Goal: Register for event/course

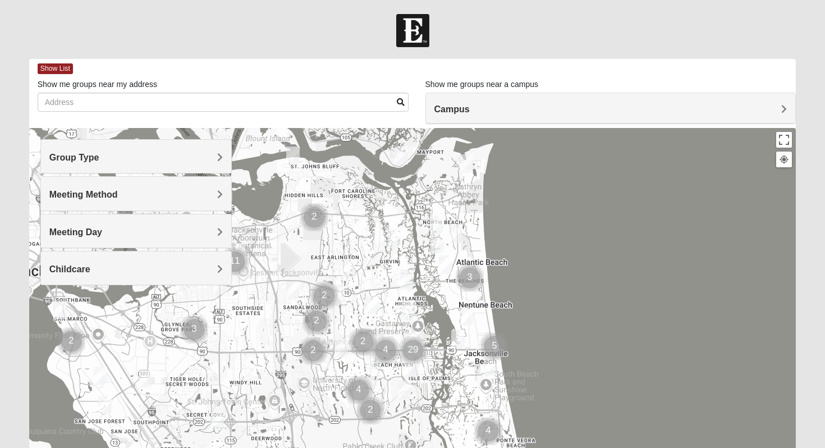
click at [159, 168] on div "Group Type" at bounding box center [136, 156] width 191 height 33
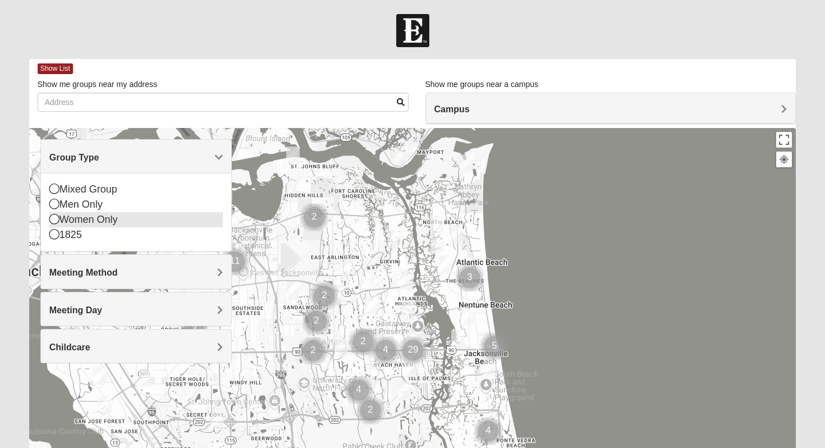
click at [86, 218] on div "Women Only" at bounding box center [136, 219] width 174 height 15
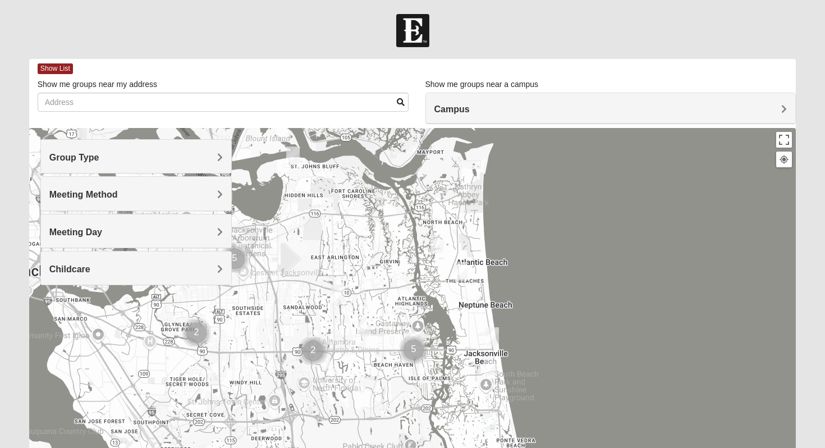
click at [89, 168] on div "Group Type" at bounding box center [136, 156] width 191 height 33
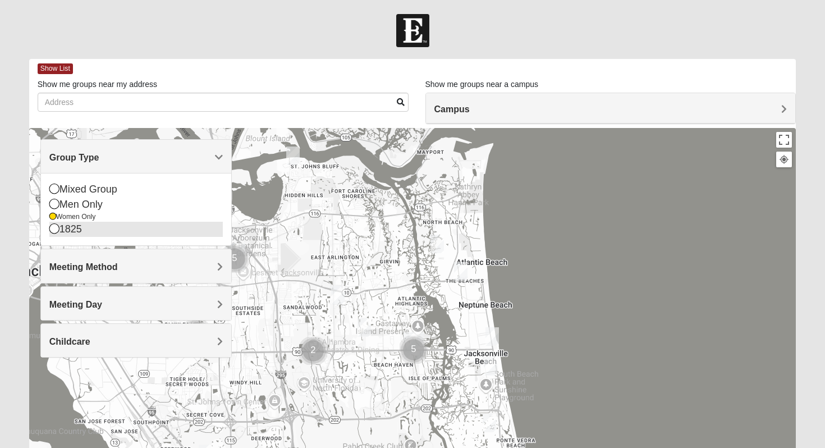
click at [80, 228] on div "1825" at bounding box center [136, 229] width 174 height 15
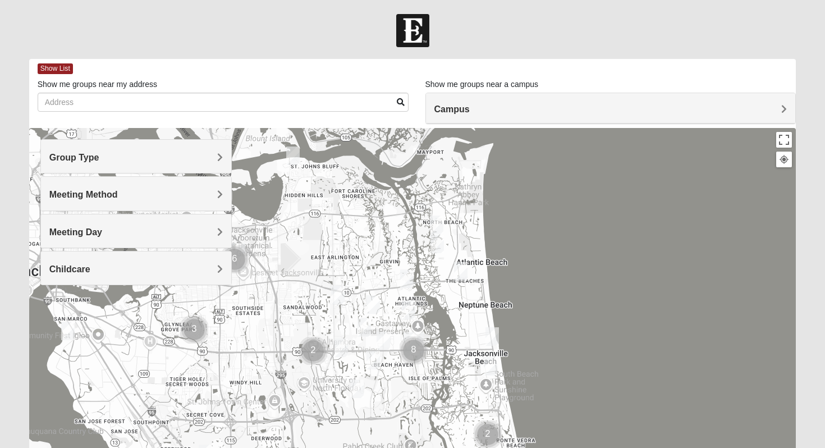
click at [98, 153] on span "Group Type" at bounding box center [74, 158] width 50 height 10
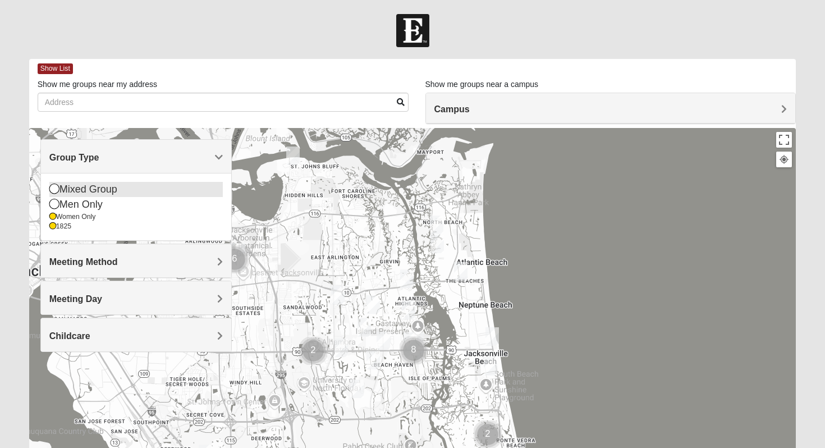
click at [88, 189] on div "Mixed Group" at bounding box center [136, 189] width 174 height 15
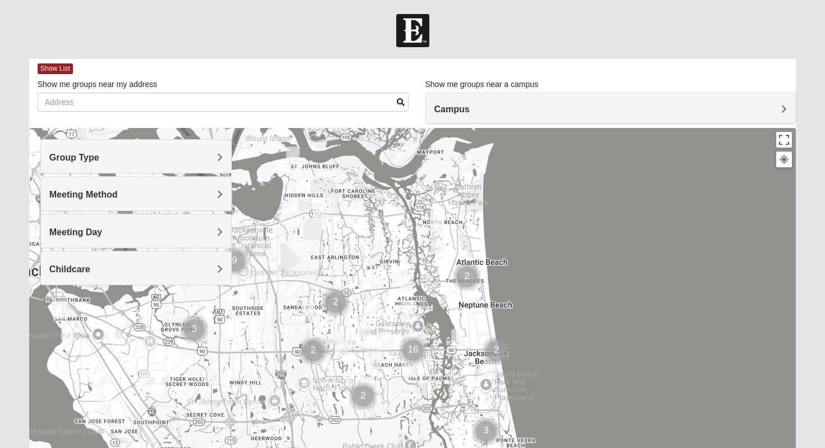
click at [155, 198] on h4 "Meeting Method" at bounding box center [136, 194] width 174 height 11
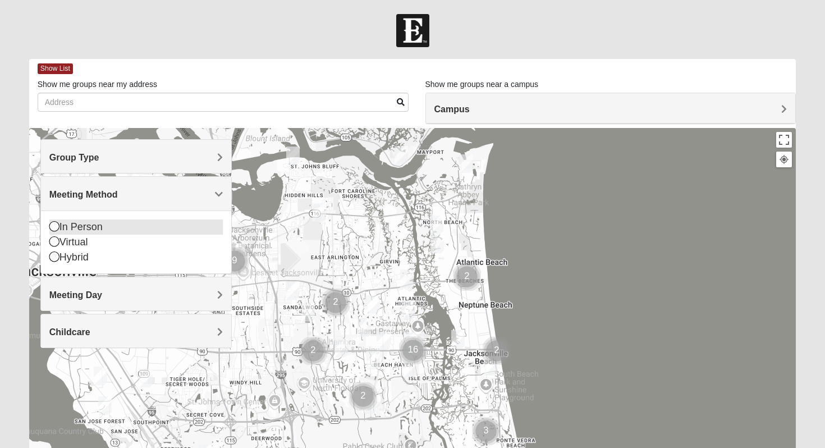
click at [111, 225] on div "In Person" at bounding box center [136, 226] width 174 height 15
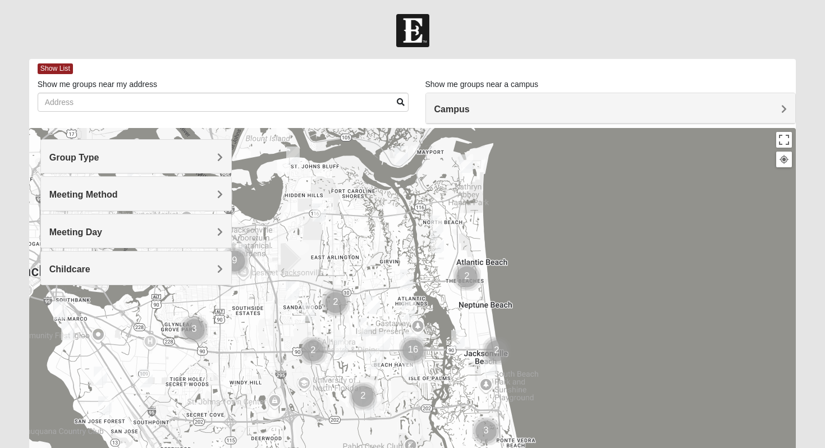
click at [115, 230] on h4 "Meeting Day" at bounding box center [136, 232] width 174 height 11
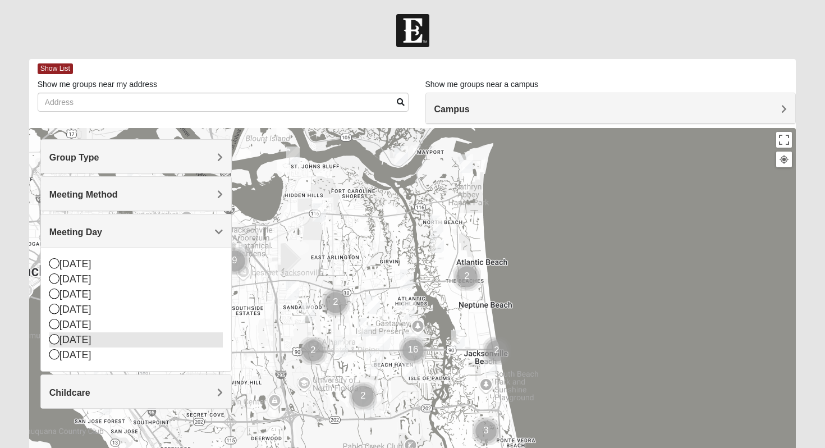
click at [93, 340] on div "[DATE]" at bounding box center [136, 339] width 174 height 15
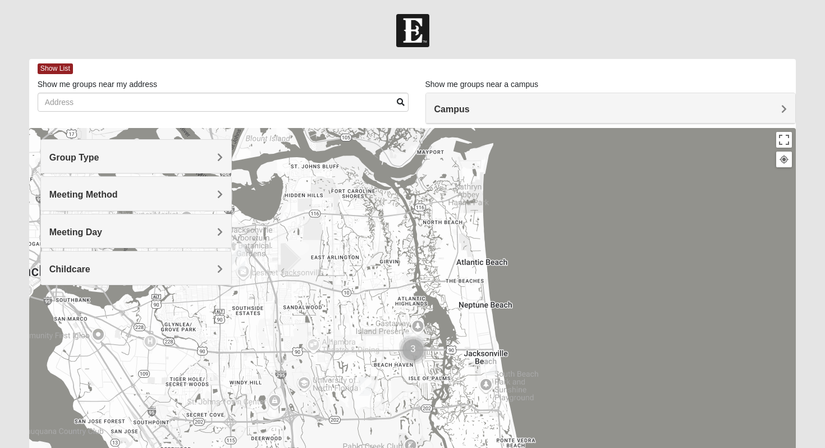
click at [109, 227] on h4 "Meeting Day" at bounding box center [136, 232] width 174 height 11
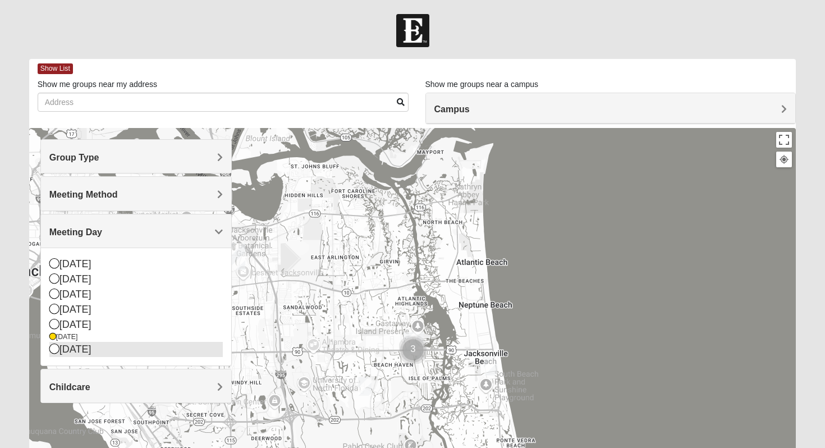
click at [92, 348] on div "[DATE]" at bounding box center [136, 349] width 174 height 15
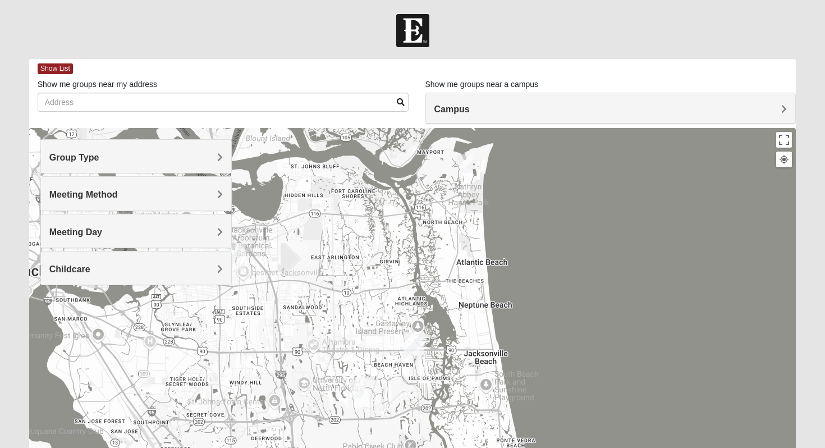
click at [118, 226] on div "Meeting Day" at bounding box center [136, 230] width 191 height 33
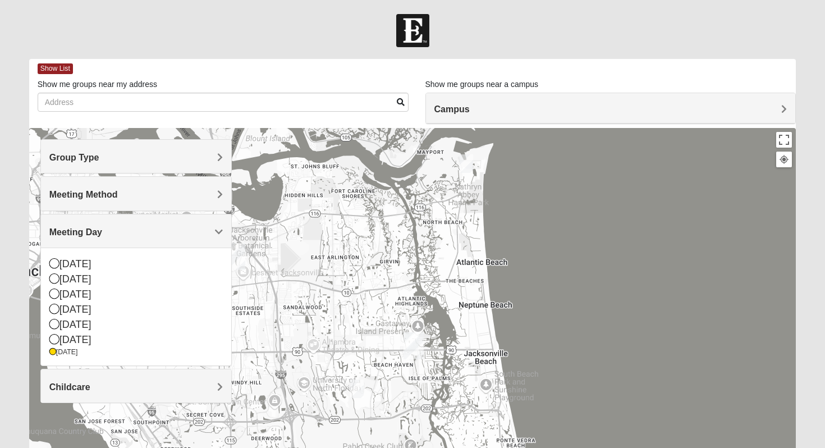
click at [119, 227] on h4 "Meeting Day" at bounding box center [136, 232] width 174 height 11
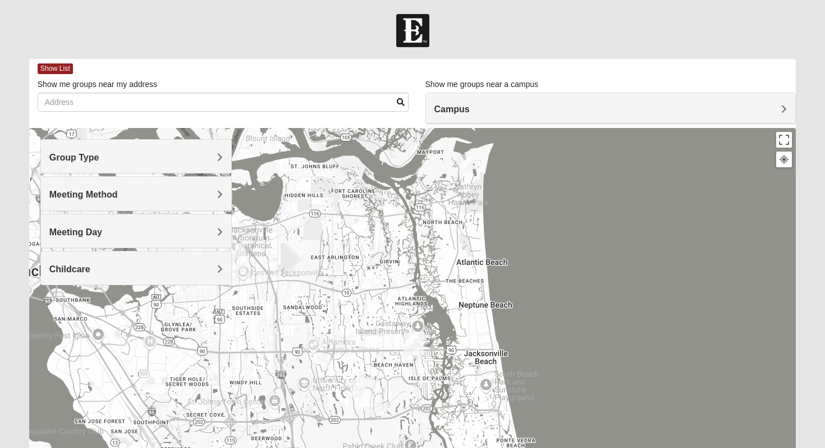
click at [112, 273] on h4 "Childcare" at bounding box center [136, 269] width 174 height 11
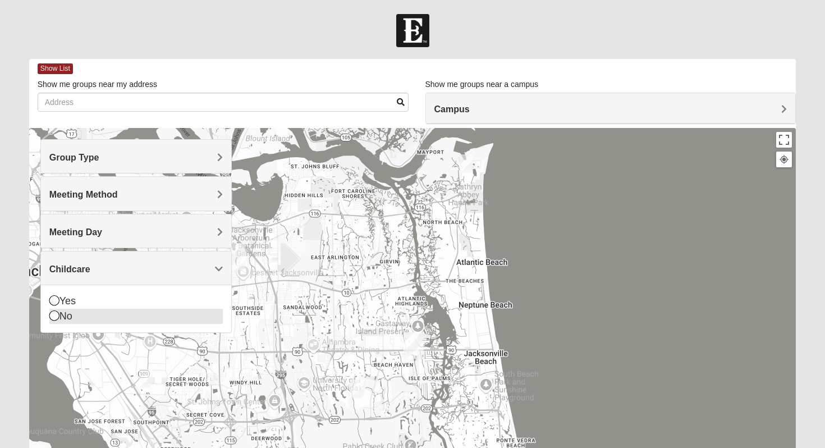
click at [107, 310] on div "No" at bounding box center [136, 316] width 174 height 15
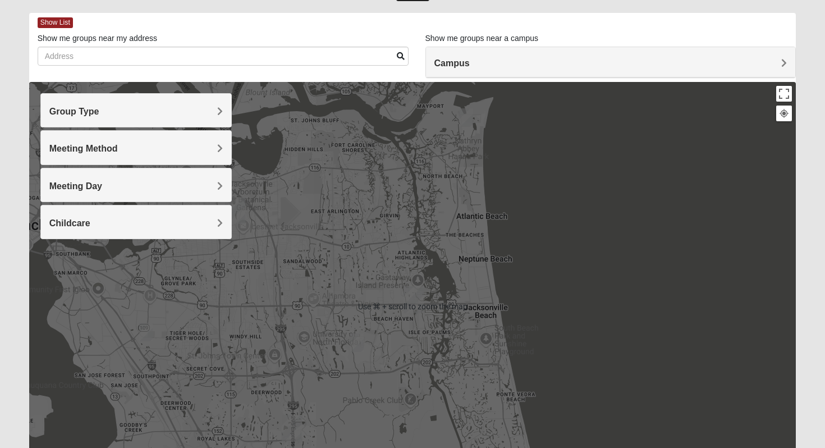
scroll to position [53, 0]
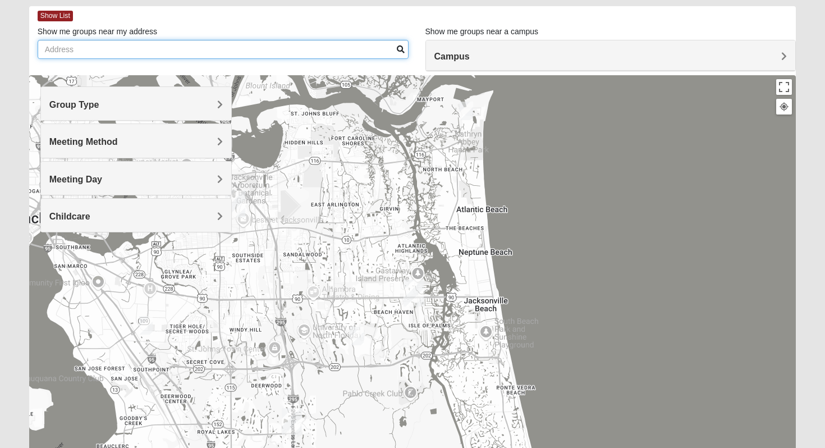
click at [278, 54] on input "Show me groups near my address" at bounding box center [223, 49] width 371 height 19
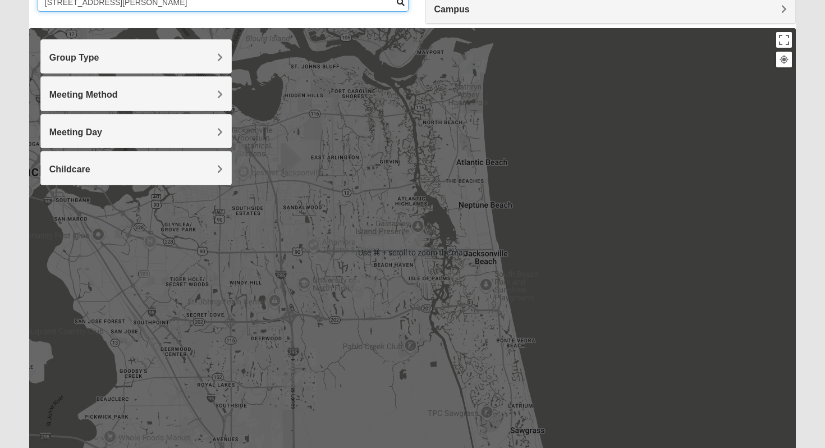
scroll to position [104, 0]
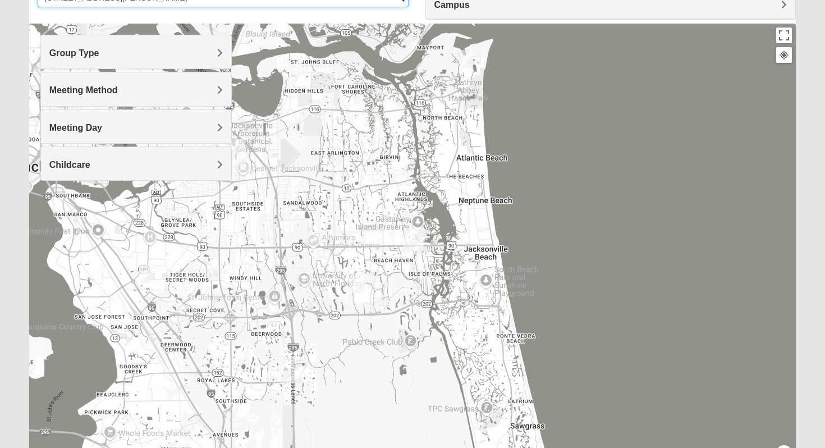
type input "4127 ortega blvd"
click at [206, 52] on h4 "Group Type" at bounding box center [136, 53] width 174 height 11
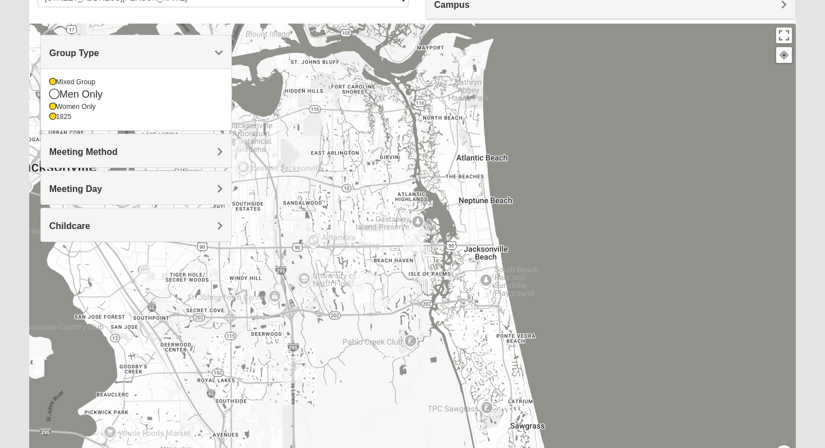
click at [222, 61] on div "Group Type" at bounding box center [136, 51] width 191 height 33
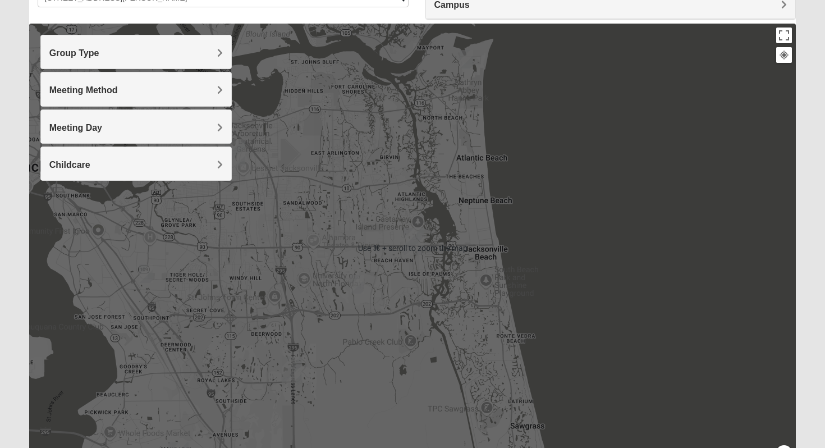
click at [151, 272] on img "Mixed Hunt 32216" at bounding box center [145, 273] width 13 height 19
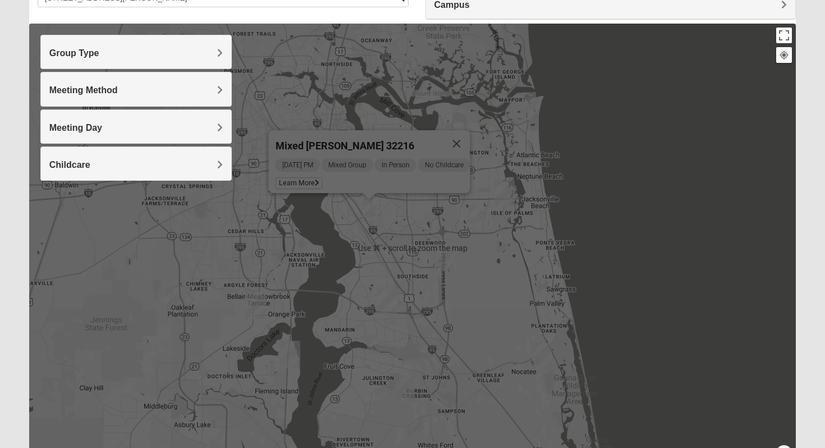
click at [248, 223] on div "Mixed Hunt 32216 Saturday PM Mixed Group In Person No Childcare Learn More" at bounding box center [412, 248] width 767 height 449
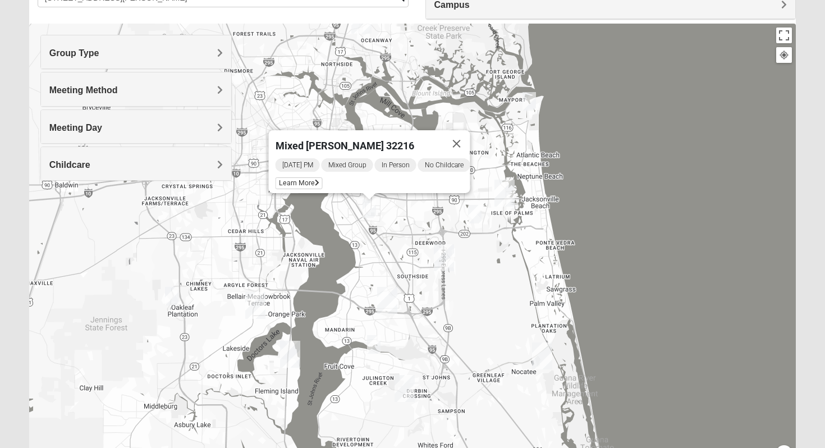
click at [492, 150] on div "Mixed Hunt 32216 Saturday PM Mixed Group In Person No Childcare Learn More" at bounding box center [412, 248] width 767 height 449
click at [87, 56] on span "Group Type" at bounding box center [74, 53] width 50 height 10
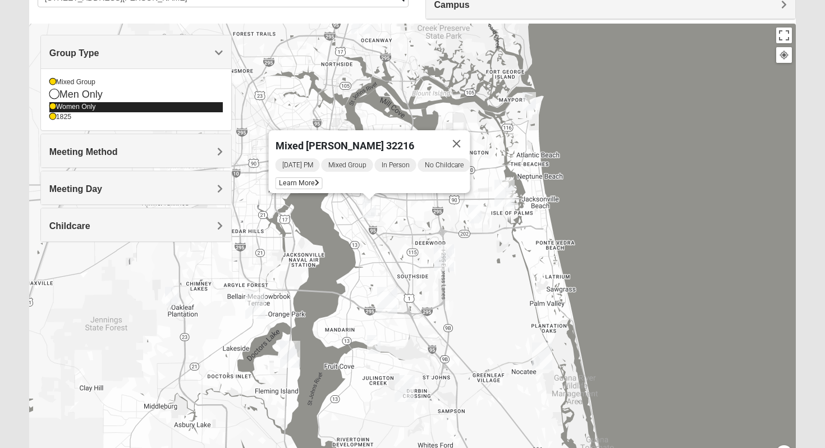
click at [56, 107] on icon at bounding box center [52, 106] width 7 height 7
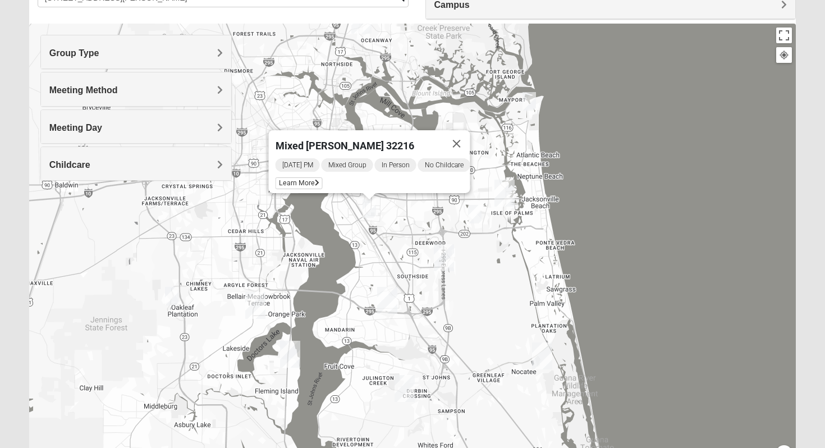
click at [69, 58] on div "Group Type" at bounding box center [136, 51] width 191 height 33
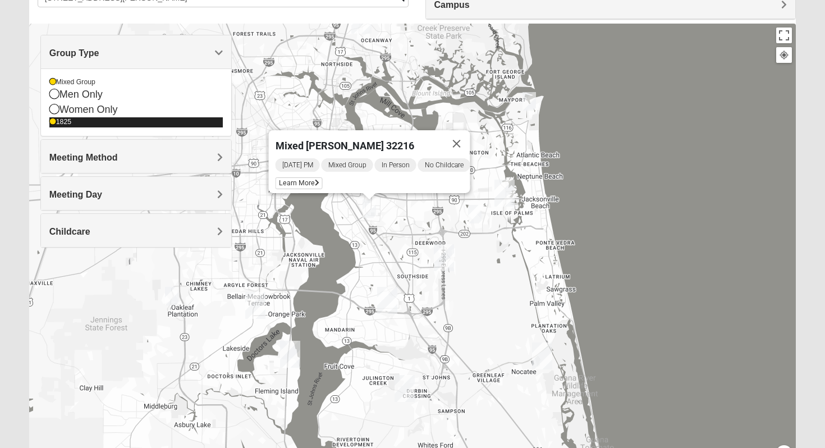
click at [56, 121] on div "1825" at bounding box center [136, 122] width 174 height 10
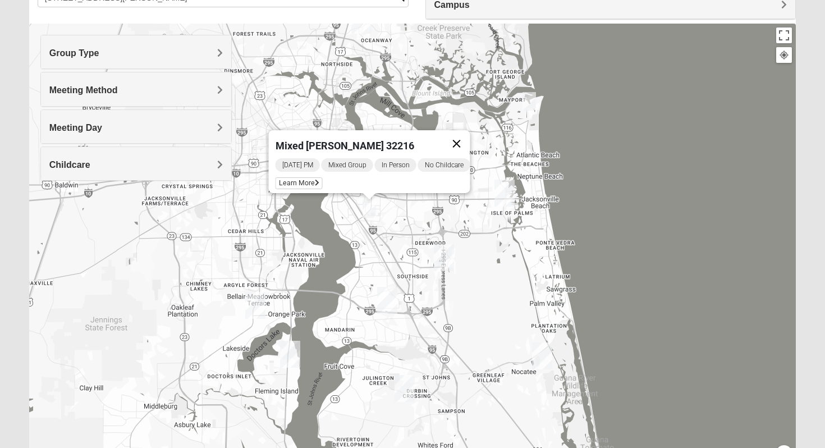
click at [466, 138] on button "Close" at bounding box center [456, 143] width 27 height 27
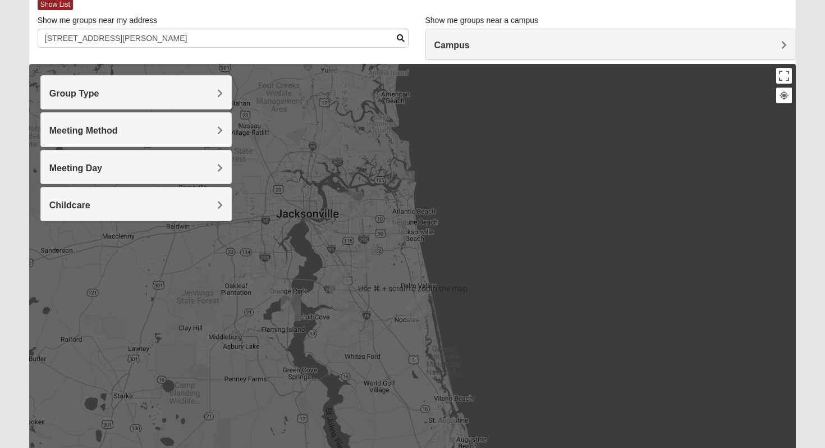
scroll to position [65, 0]
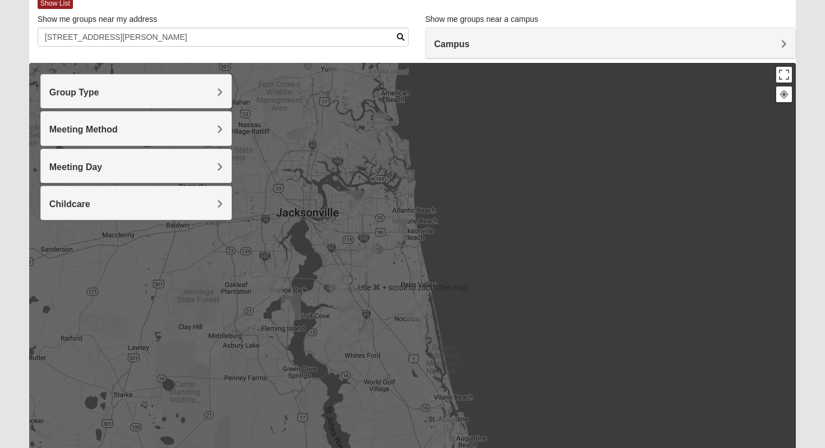
click at [135, 164] on h4 "Meeting Day" at bounding box center [136, 167] width 174 height 11
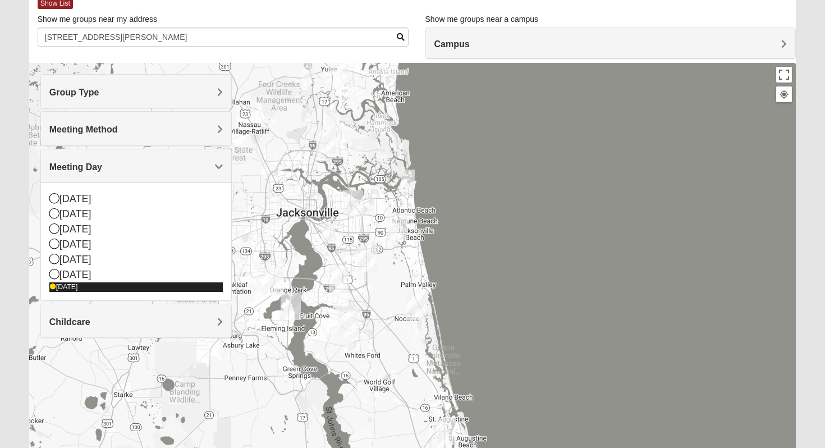
click at [77, 286] on div "[DATE]" at bounding box center [136, 287] width 174 height 10
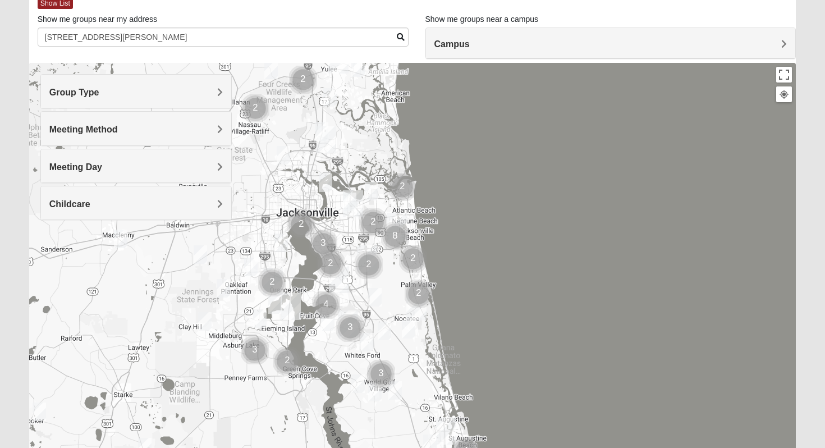
click at [98, 173] on div "Meeting Day" at bounding box center [136, 165] width 191 height 33
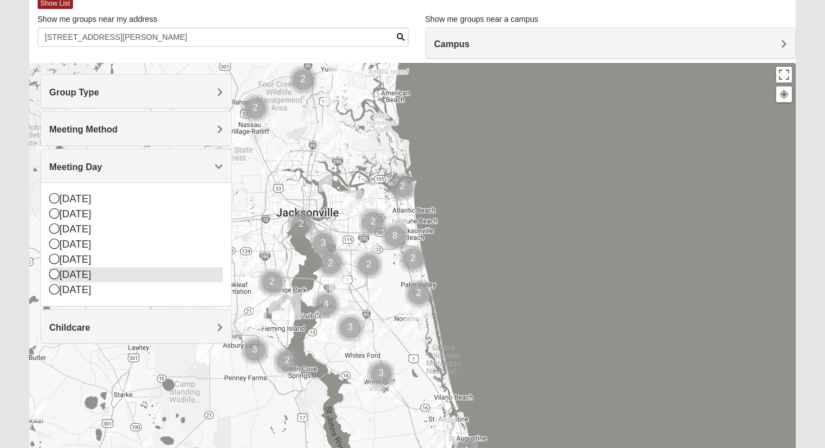
click at [80, 272] on div "[DATE]" at bounding box center [136, 274] width 174 height 15
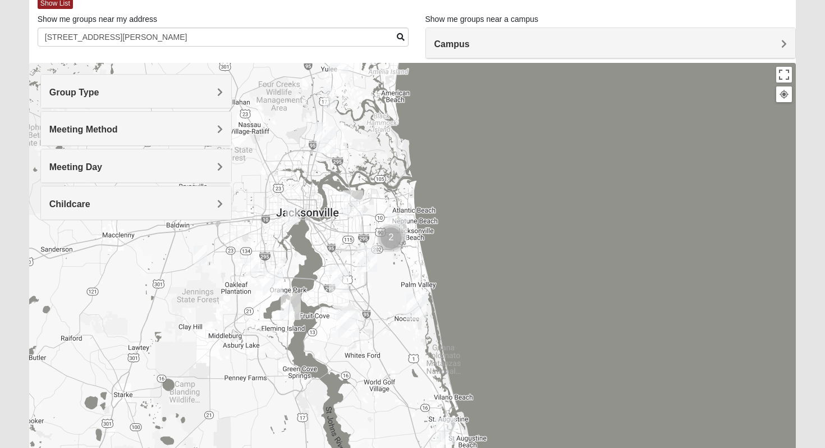
click at [264, 21] on div "Show me groups near my address 4127 ortega blvd" at bounding box center [223, 29] width 371 height 33
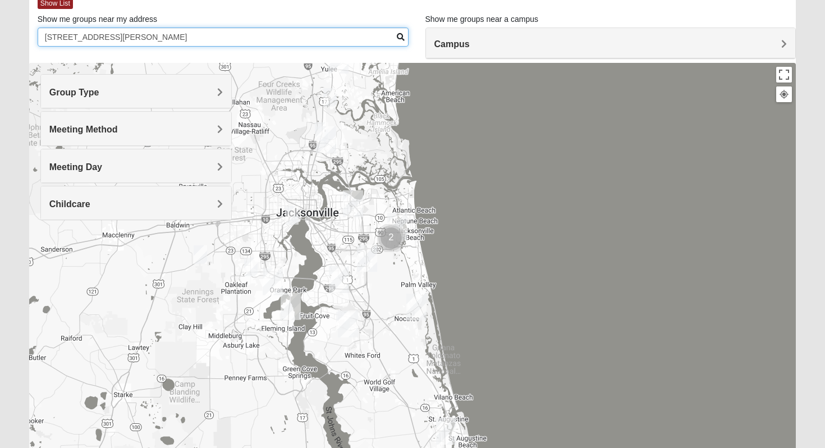
click at [262, 34] on input "4127 ortega blvd" at bounding box center [223, 37] width 371 height 19
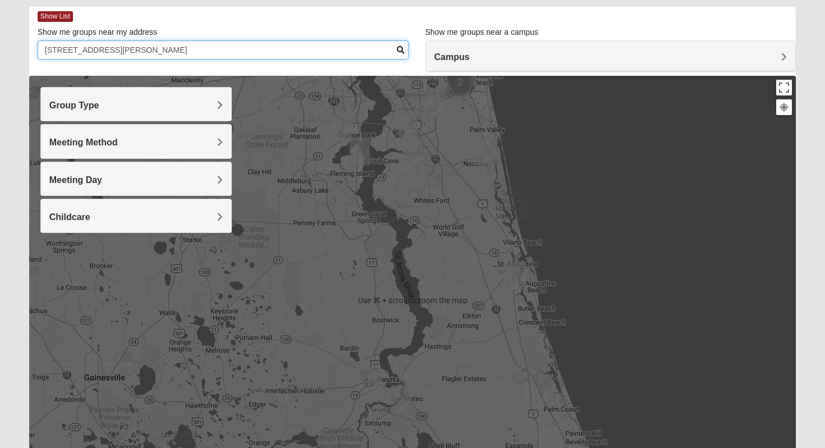
scroll to position [47, 0]
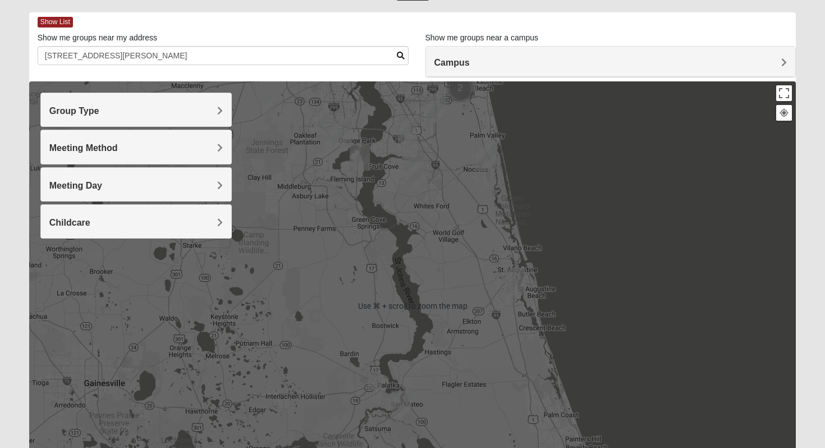
click at [324, 155] on div at bounding box center [412, 305] width 767 height 449
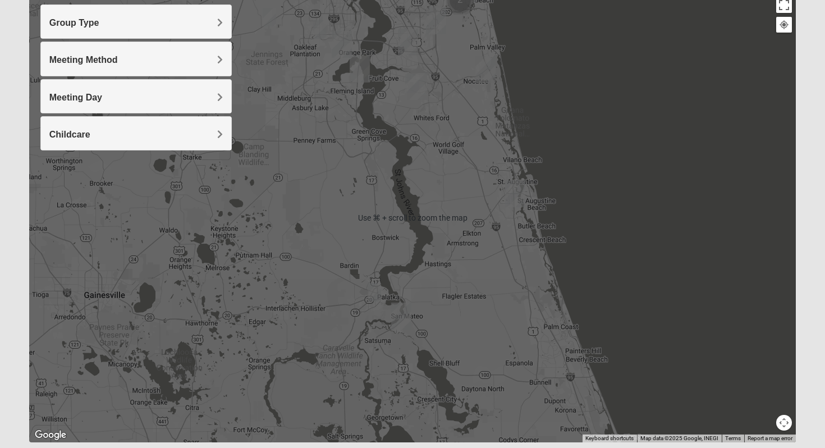
scroll to position [170, 0]
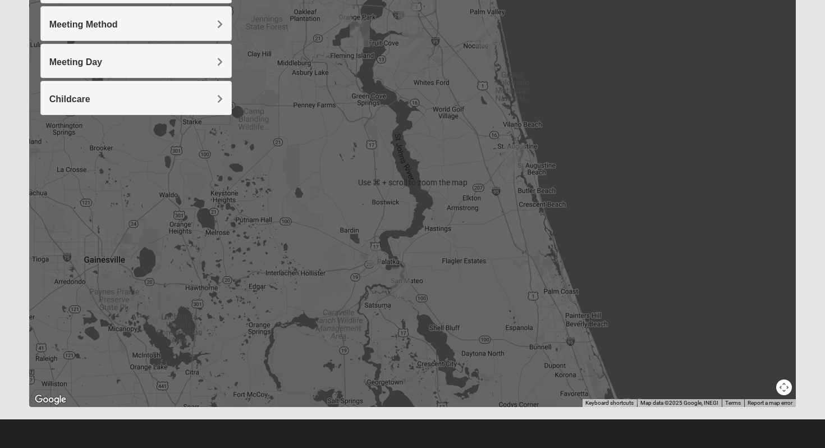
click at [787, 391] on button "Map camera controls" at bounding box center [784, 387] width 16 height 16
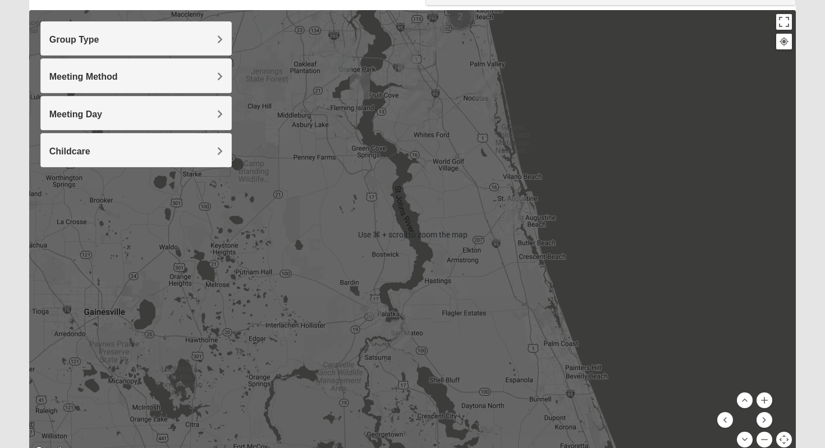
scroll to position [117, 0]
click at [560, 350] on div at bounding box center [412, 235] width 767 height 449
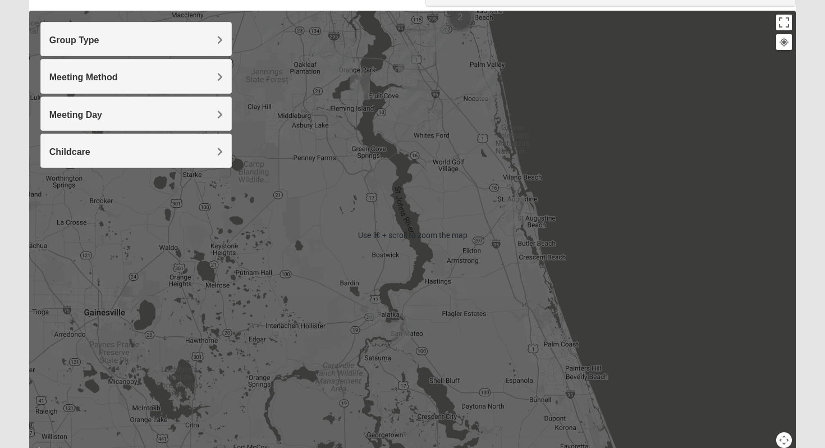
click at [371, 75] on div at bounding box center [412, 235] width 767 height 449
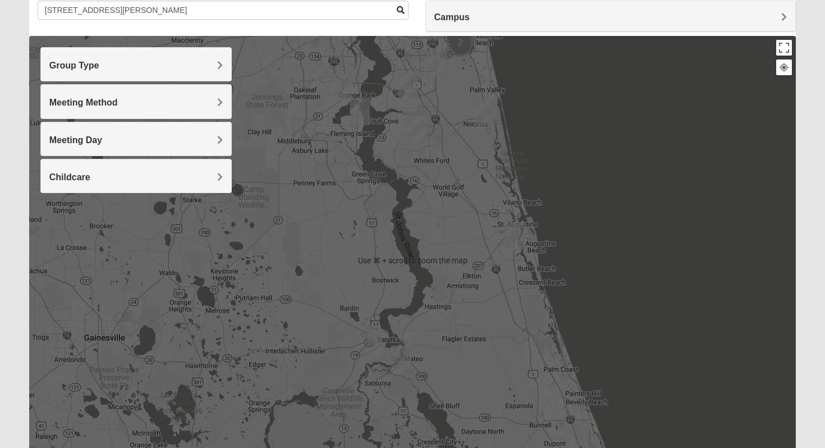
scroll to position [90, 0]
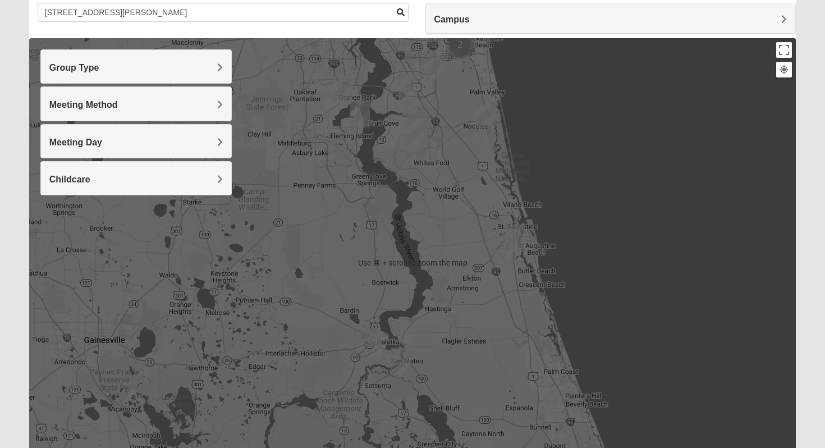
click at [413, 126] on img "St. Johns" at bounding box center [417, 131] width 20 height 27
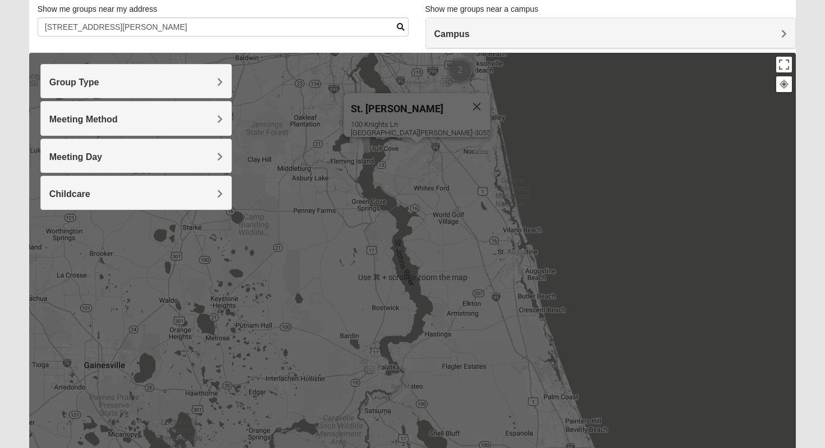
scroll to position [77, 0]
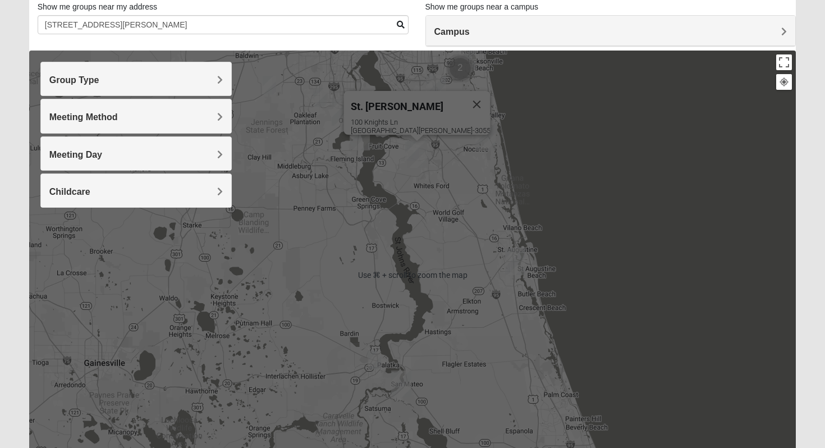
click at [414, 155] on img "St. Johns" at bounding box center [417, 154] width 20 height 27
click at [359, 58] on div "St. Johns 100 Knights Ln St Johns, FL 32259-3055" at bounding box center [412, 275] width 767 height 449
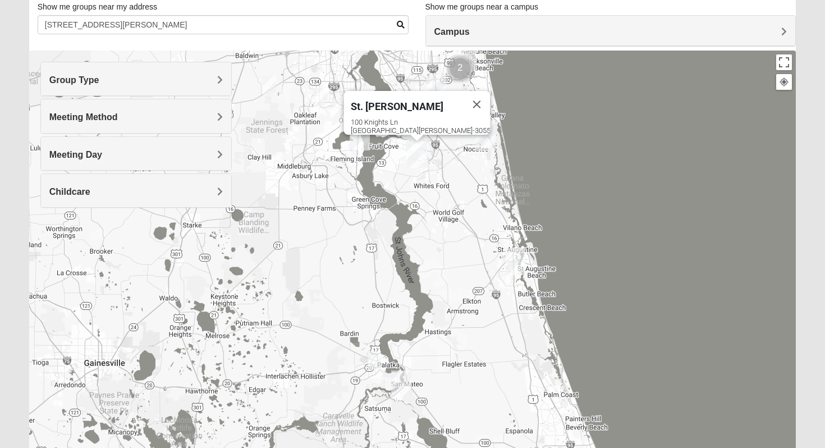
click at [362, 56] on div "St. Johns 100 Knights Ln St Johns, FL 32259-3055" at bounding box center [412, 275] width 767 height 449
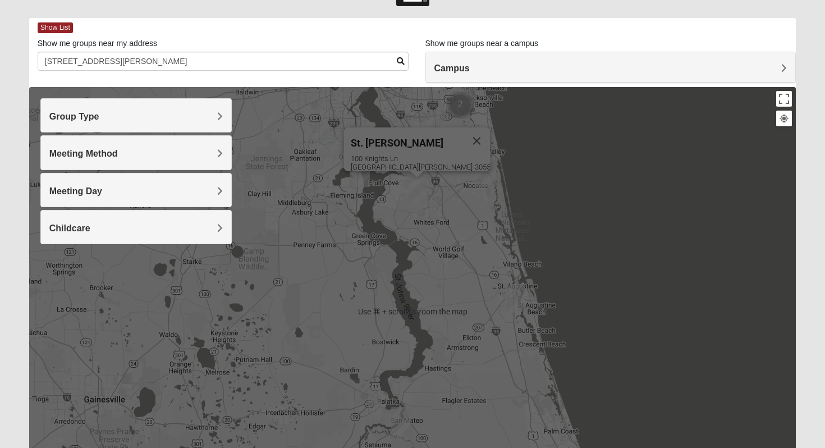
scroll to position [40, 0]
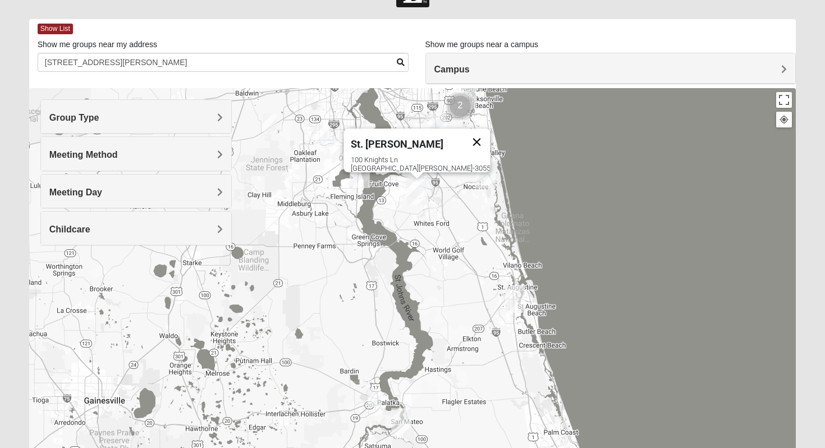
click at [464, 131] on button "Close" at bounding box center [477, 142] width 27 height 27
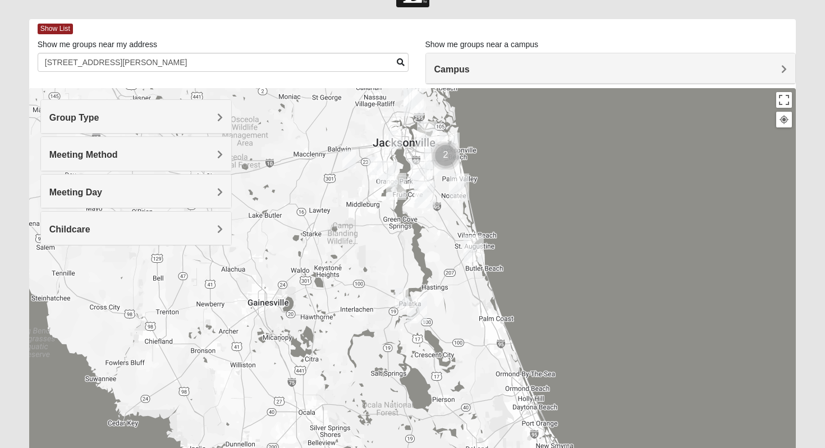
click at [400, 142] on img "Mixed Holleman 32205" at bounding box center [394, 140] width 13 height 19
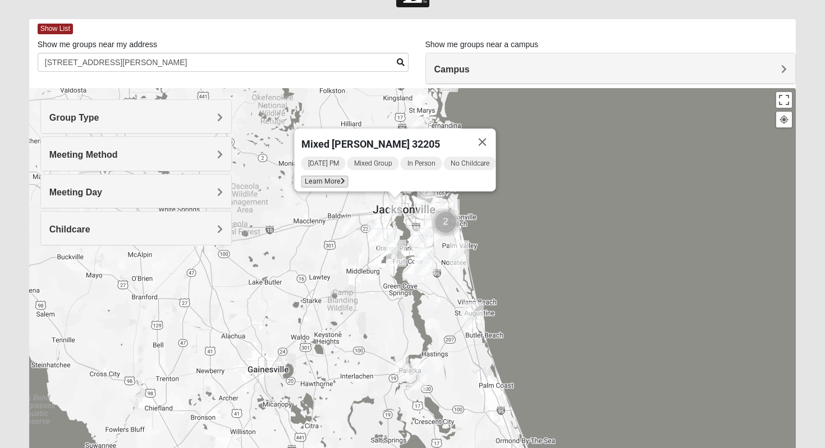
click at [341, 178] on icon at bounding box center [343, 181] width 4 height 7
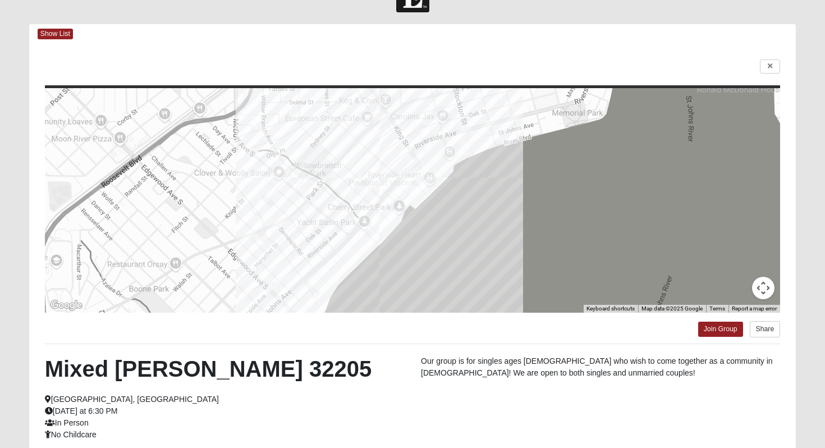
scroll to position [0, 0]
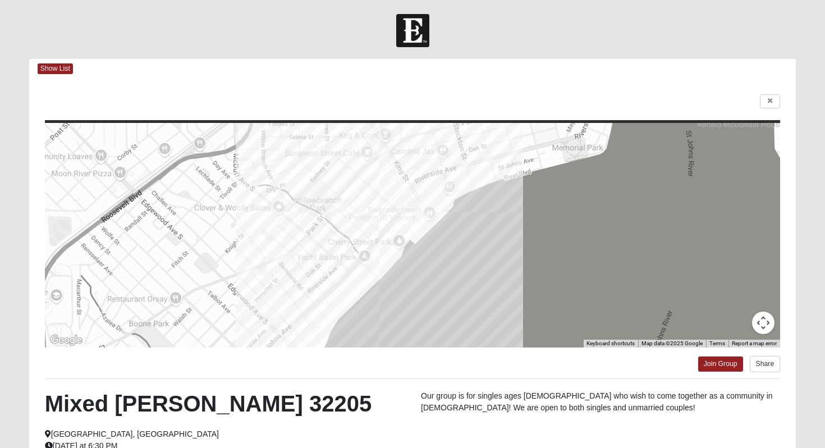
click at [177, 27] on div at bounding box center [412, 30] width 825 height 33
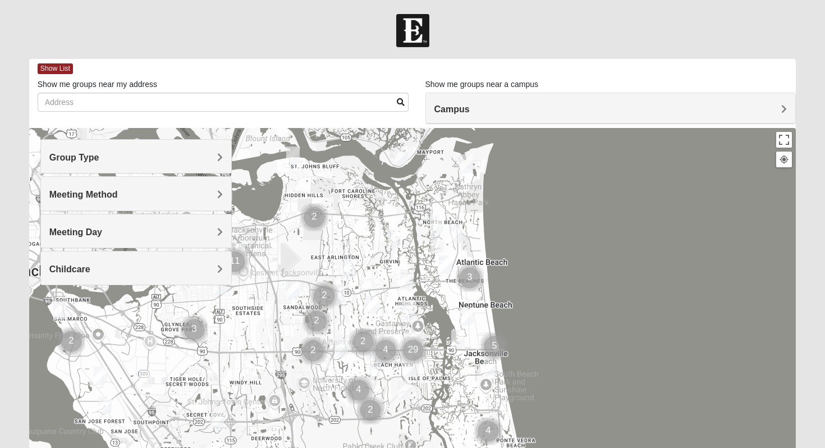
click at [294, 156] on img "Womens Nield 32225" at bounding box center [292, 156] width 13 height 19
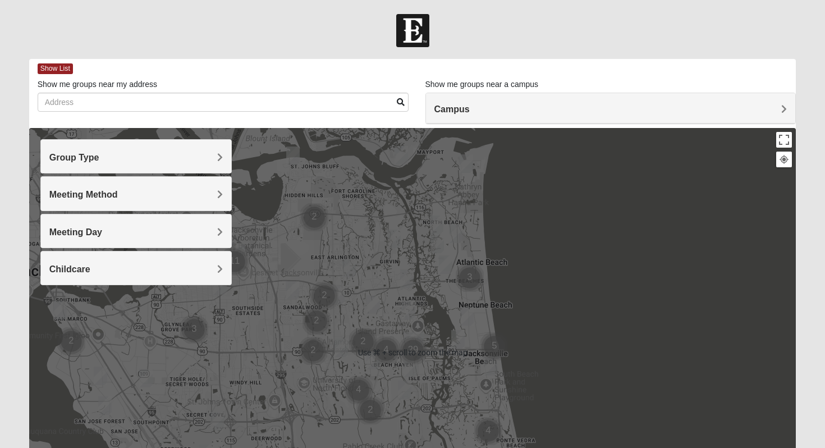
click at [545, 228] on div at bounding box center [412, 352] width 767 height 449
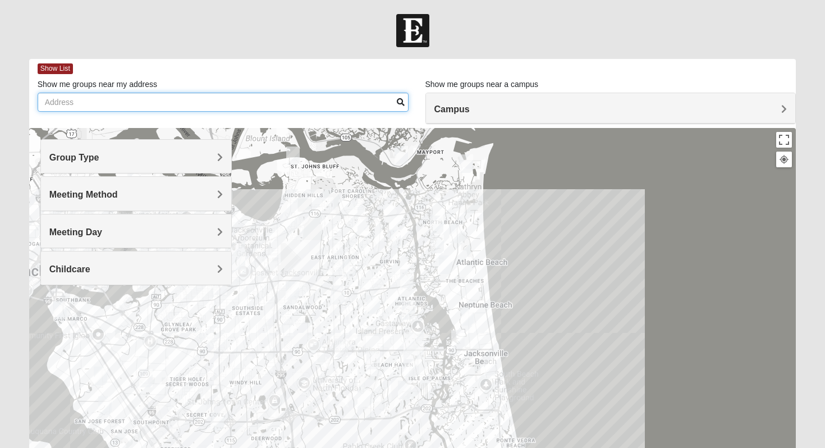
click at [222, 107] on input "Show me groups near my address" at bounding box center [223, 102] width 371 height 19
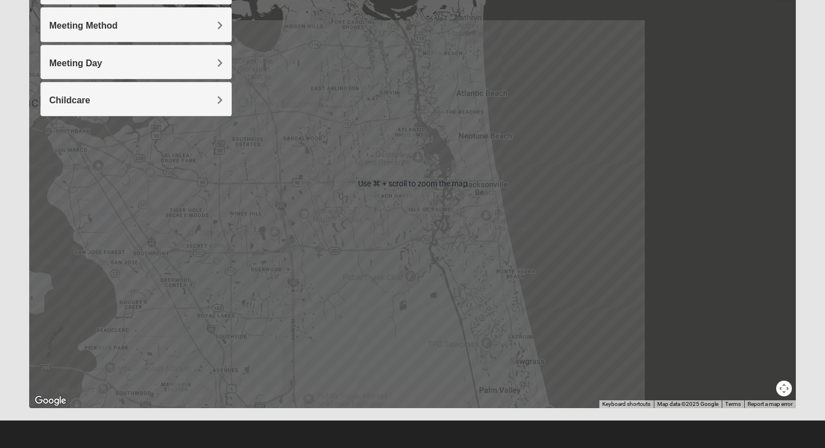
scroll to position [170, 0]
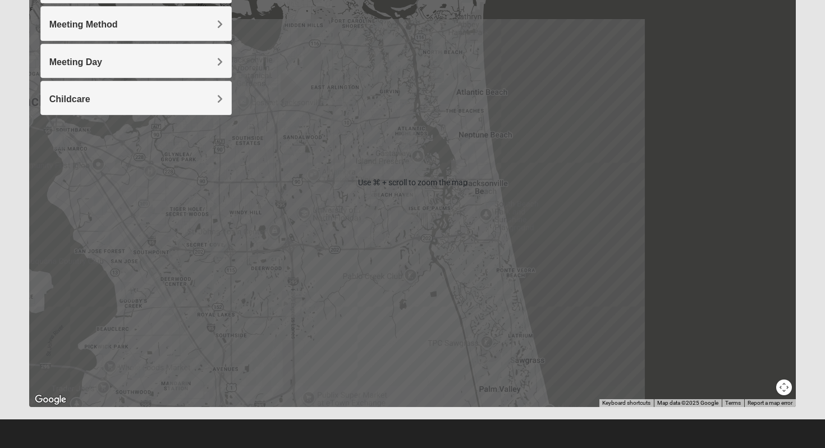
type input "4127 ortega blvd"
click at [567, 171] on div at bounding box center [412, 182] width 767 height 449
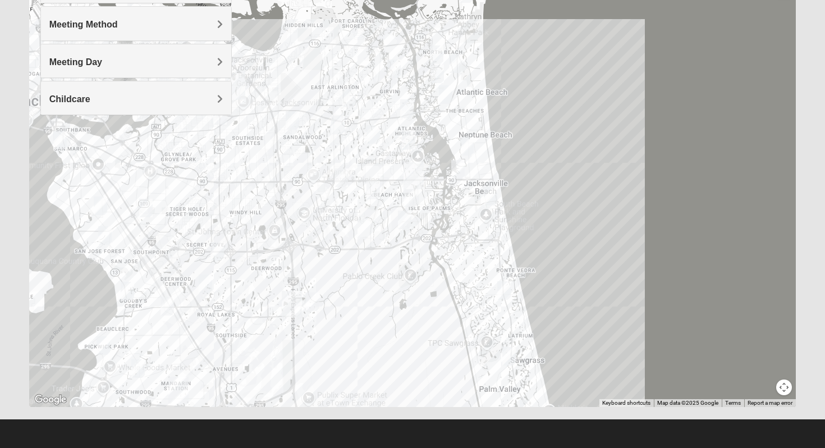
click at [65, 143] on img "Mixed Thompson 32207" at bounding box center [59, 140] width 13 height 19
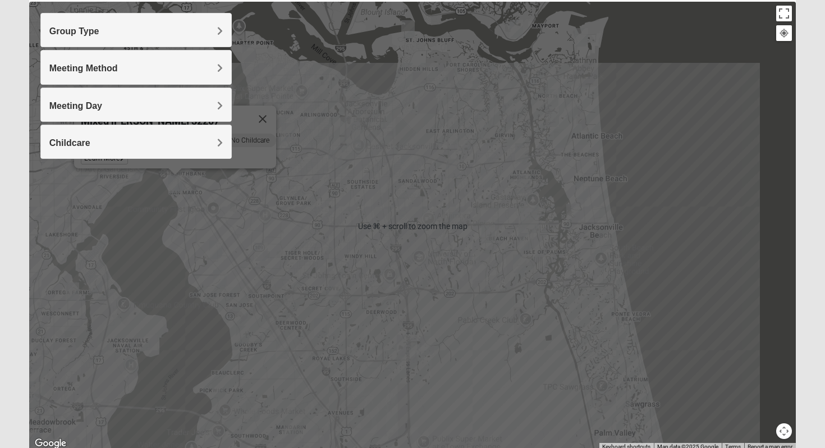
scroll to position [121, 0]
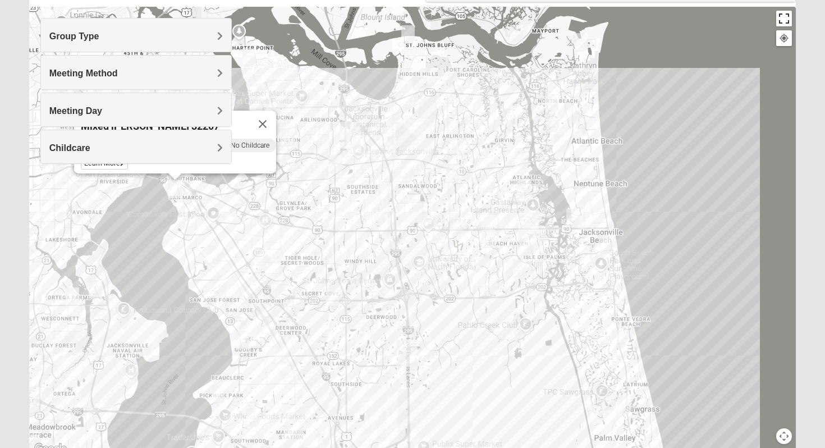
click at [786, 15] on button "Toggle fullscreen view" at bounding box center [784, 19] width 16 height 16
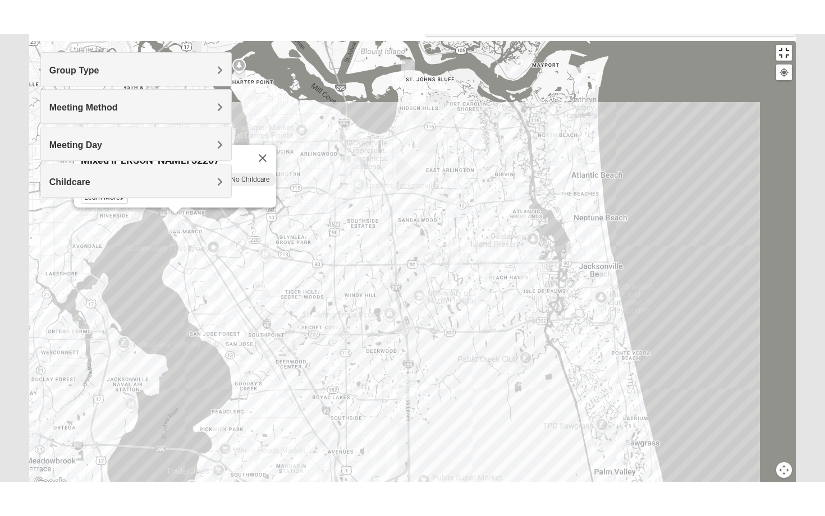
scroll to position [102, 0]
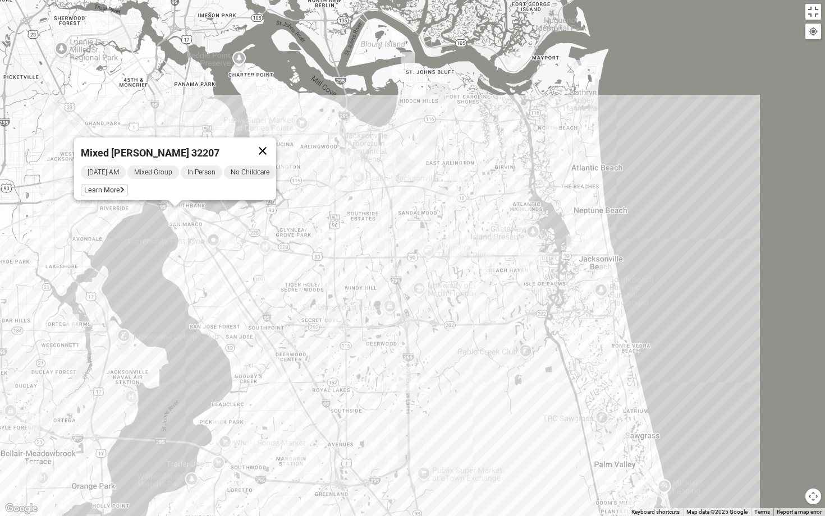
click at [273, 144] on button "Close" at bounding box center [262, 151] width 27 height 27
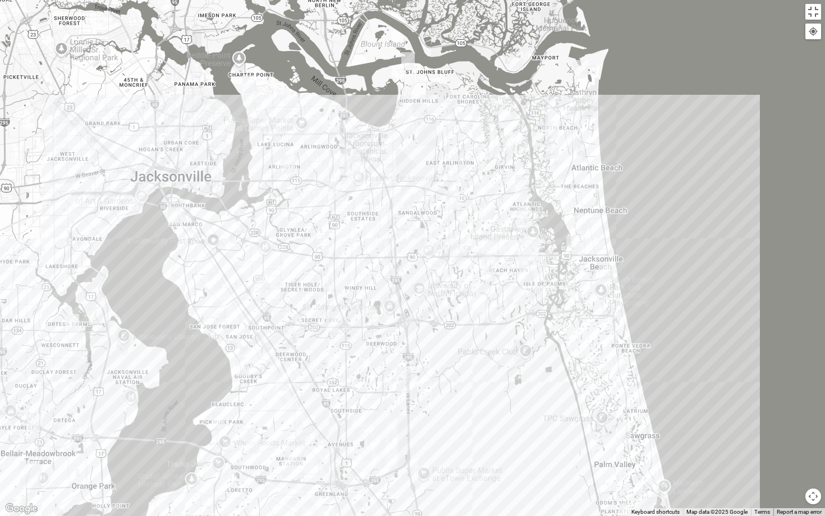
click at [98, 227] on div "To navigate, press the arrow keys." at bounding box center [412, 258] width 825 height 516
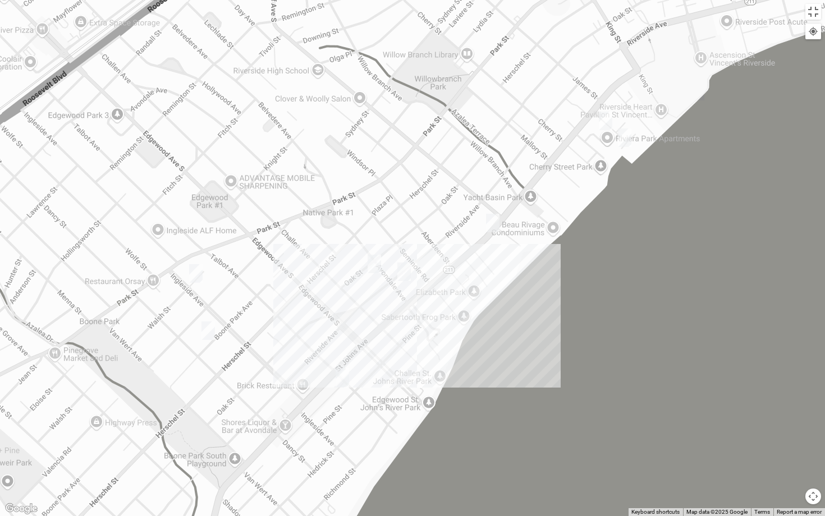
click at [195, 271] on img "Womens Ventura 32205" at bounding box center [195, 273] width 13 height 19
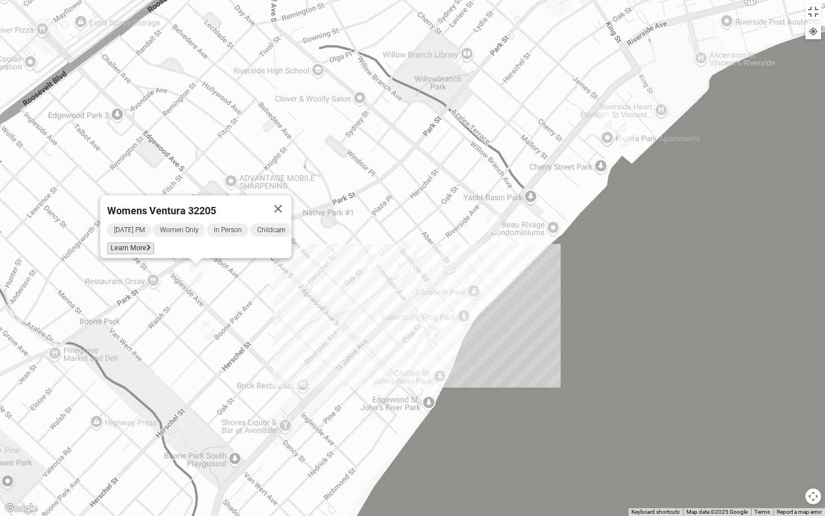
click at [130, 242] on span "Learn More" at bounding box center [130, 248] width 47 height 12
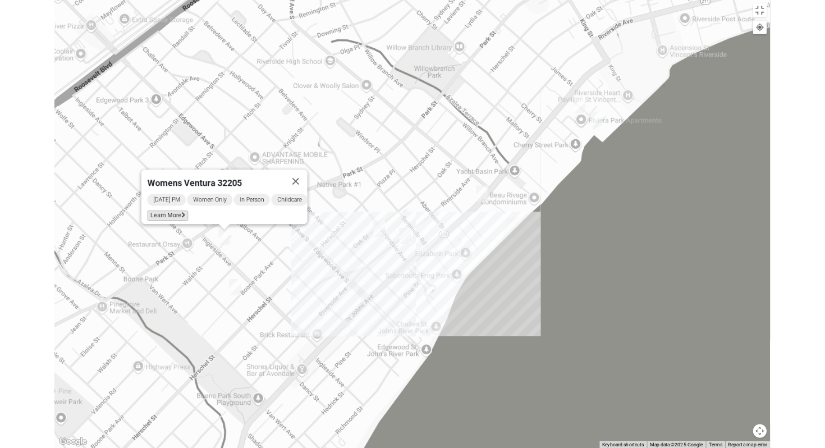
scroll to position [52, 0]
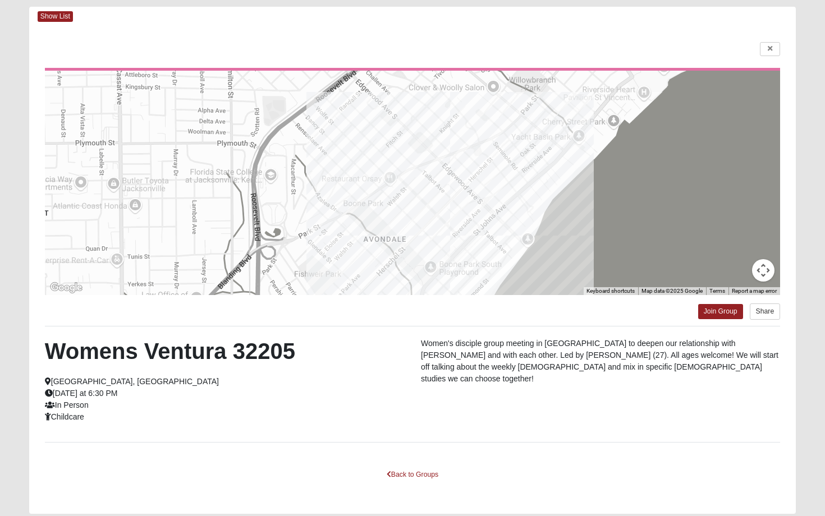
click at [409, 198] on html "Log In Find A Group Error Show List Loading Groups" at bounding box center [412, 251] width 825 height 607
click at [422, 447] on html "Log In Find A Group Error Show List Loading Groups" at bounding box center [412, 251] width 825 height 607
click at [392, 447] on html "Log In Find A Group Error Show List Loading Groups" at bounding box center [412, 251] width 825 height 607
click at [387, 447] on html "Log In Find A Group Error Show List Loading Groups" at bounding box center [412, 251] width 825 height 607
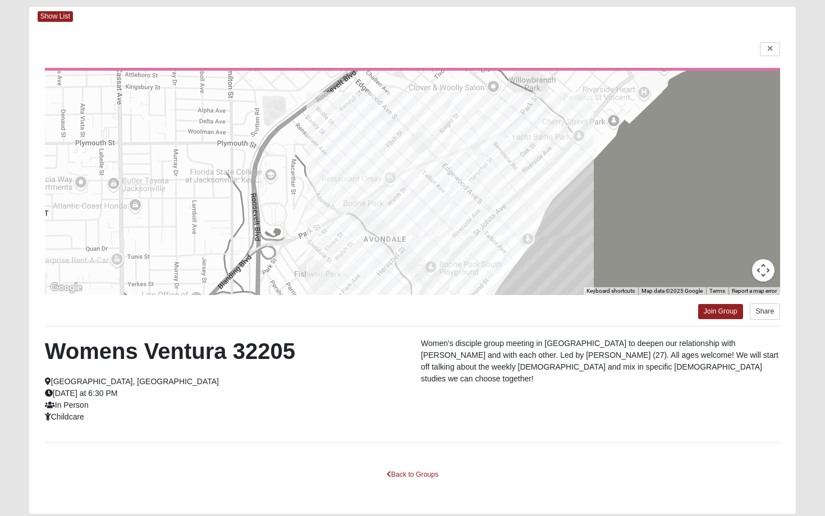
click at [387, 447] on html "Log In Find A Group Error Show List Loading Groups" at bounding box center [412, 251] width 825 height 607
click at [403, 447] on html "Log In Find A Group Error Show List Loading Groups" at bounding box center [412, 251] width 825 height 607
click at [385, 447] on html "Log In Find A Group Error Show List Loading Groups" at bounding box center [412, 251] width 825 height 607
click at [388, 447] on html "Log In Find A Group Error Show List Loading Groups" at bounding box center [412, 251] width 825 height 607
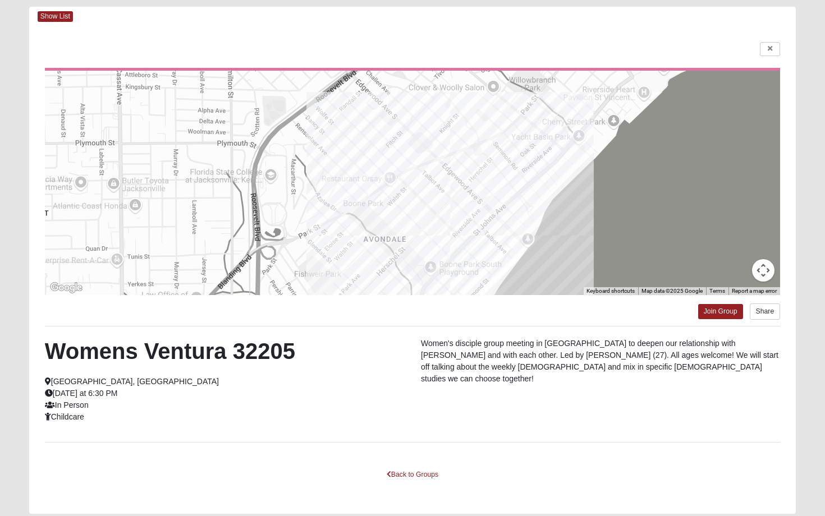
click at [390, 447] on html "Log In Find A Group Error Show List Loading Groups" at bounding box center [412, 251] width 825 height 607
click at [771, 49] on html "Log In Find A Group Error Show List Loading Groups" at bounding box center [412, 251] width 825 height 607
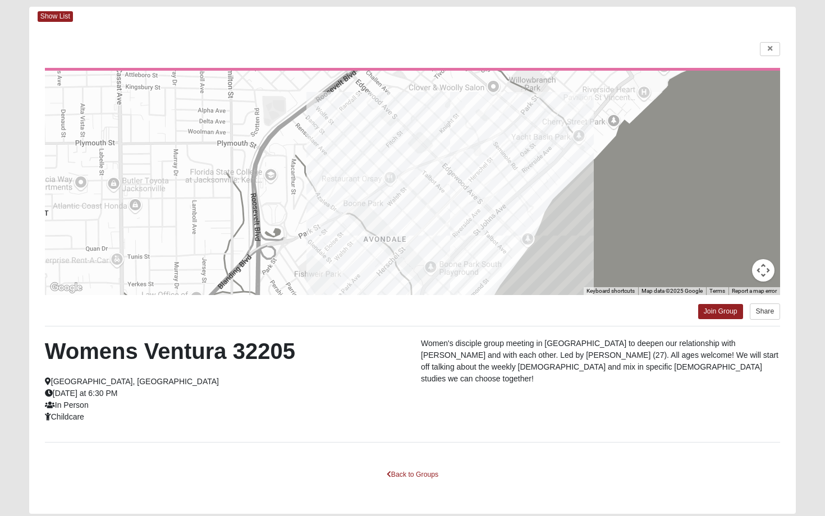
click at [771, 50] on html "Log In Find A Group Error Show List Loading Groups" at bounding box center [412, 251] width 825 height 607
click at [771, 51] on html "Log In Find A Group Error Show List Loading Groups" at bounding box center [412, 251] width 825 height 607
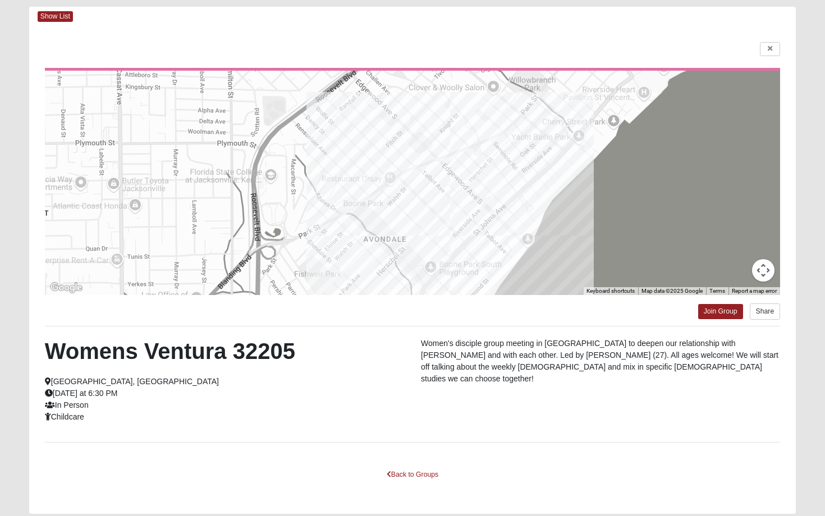
click at [771, 51] on html "Log In Find A Group Error Show List Loading Groups" at bounding box center [412, 251] width 825 height 607
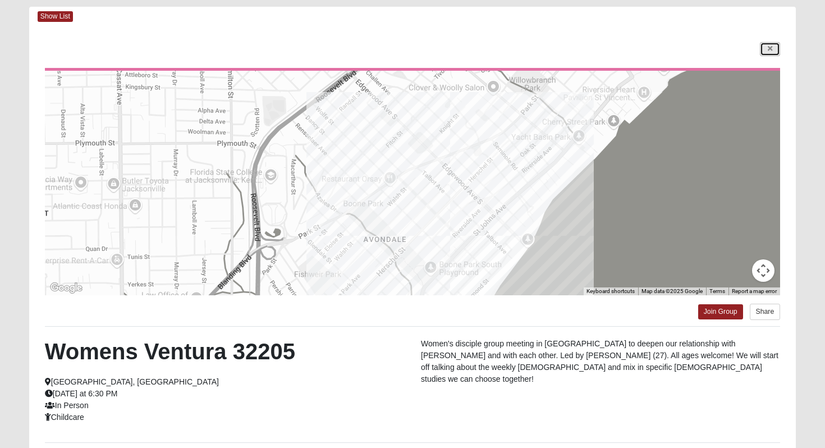
click at [771, 49] on icon at bounding box center [770, 48] width 4 height 7
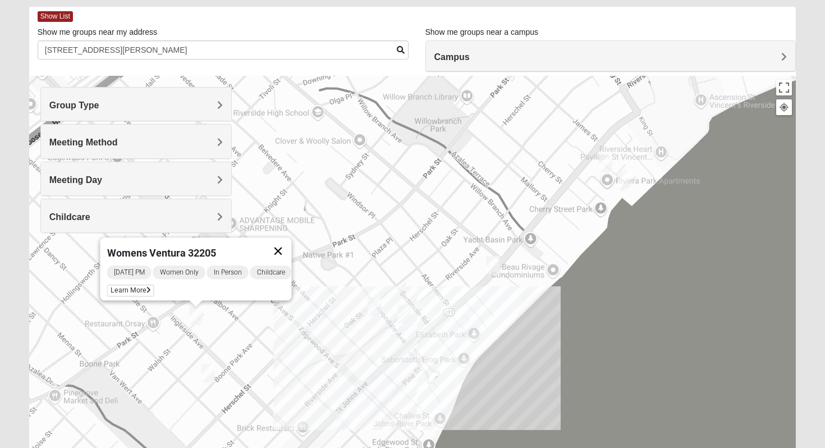
click at [292, 241] on button "Close" at bounding box center [278, 250] width 27 height 27
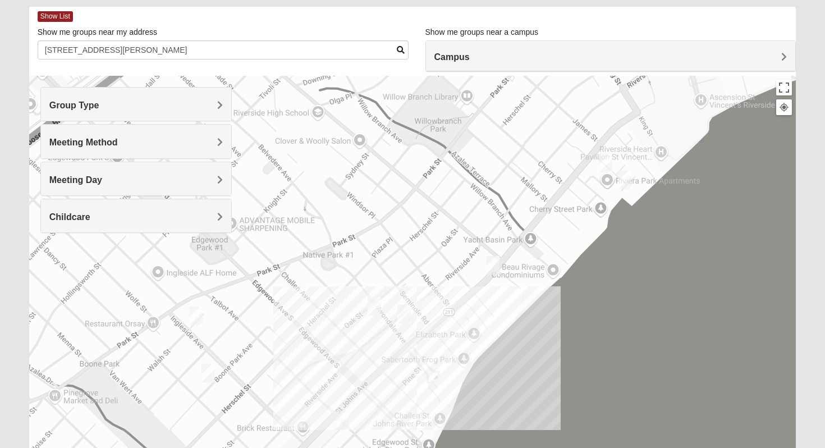
click at [628, 180] on img "Mixed Holleman 32205" at bounding box center [624, 180] width 13 height 19
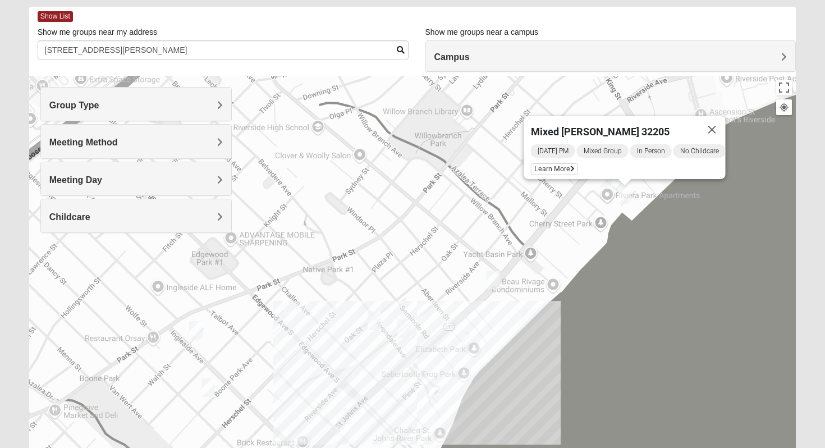
click at [605, 182] on img "Womens VanCuren 32205" at bounding box center [605, 177] width 13 height 19
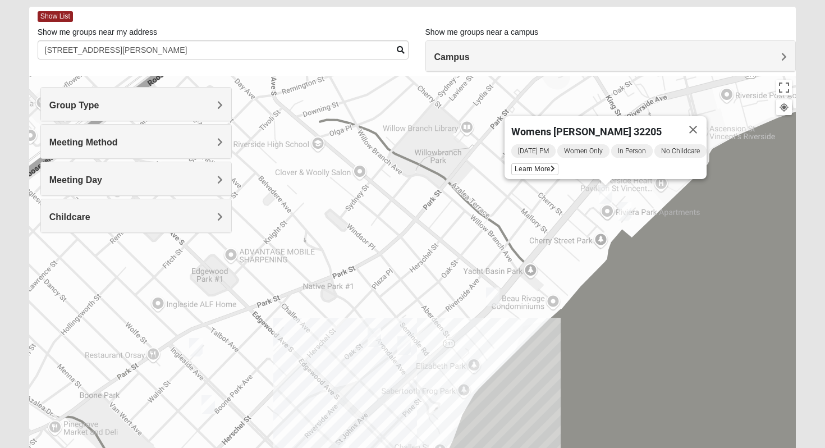
click at [498, 295] on img "Womens Hughes 32205" at bounding box center [492, 296] width 13 height 19
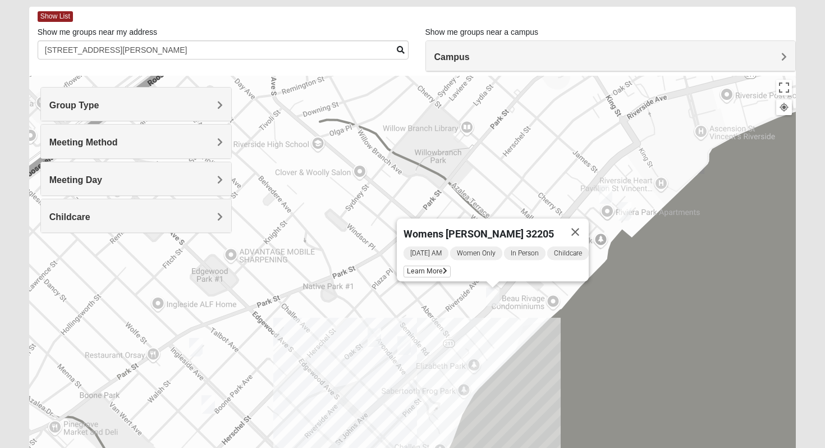
click at [379, 339] on img "Womens Puckett 32205" at bounding box center [374, 337] width 13 height 19
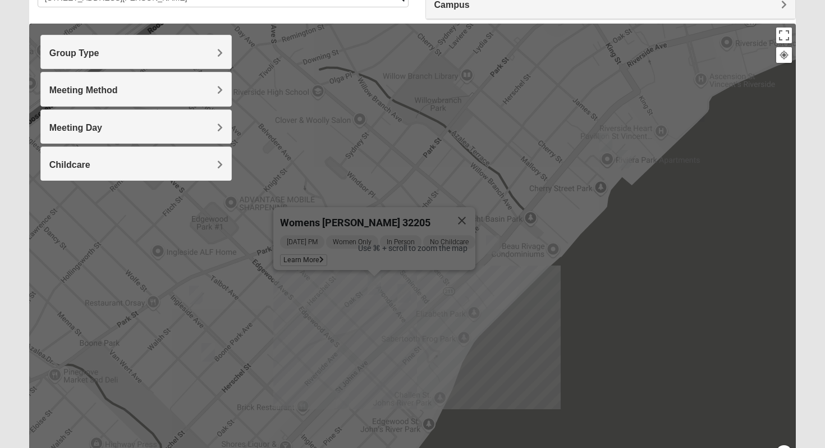
scroll to position [105, 0]
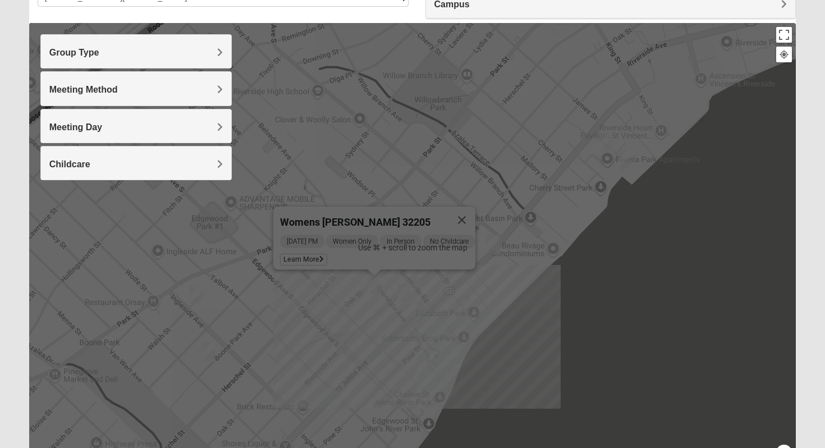
click at [195, 307] on div "Womens Puckett 32205 Wednesday PM Women Only In Person No Childcare Learn More" at bounding box center [412, 247] width 767 height 449
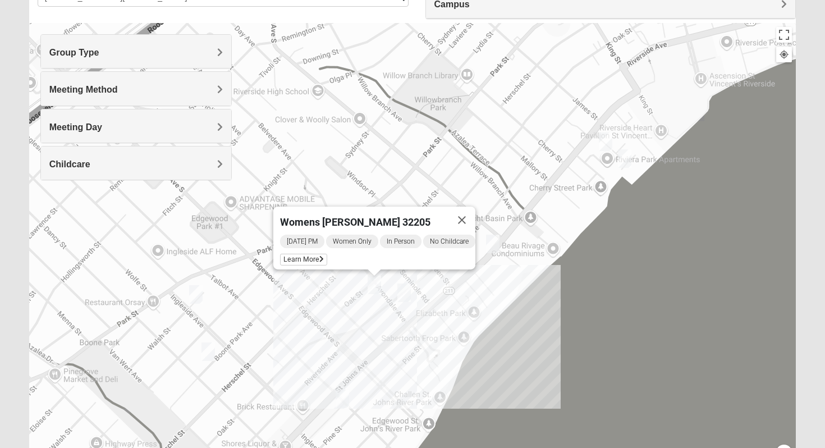
click at [196, 298] on img "Womens Ventura 32205" at bounding box center [195, 294] width 13 height 19
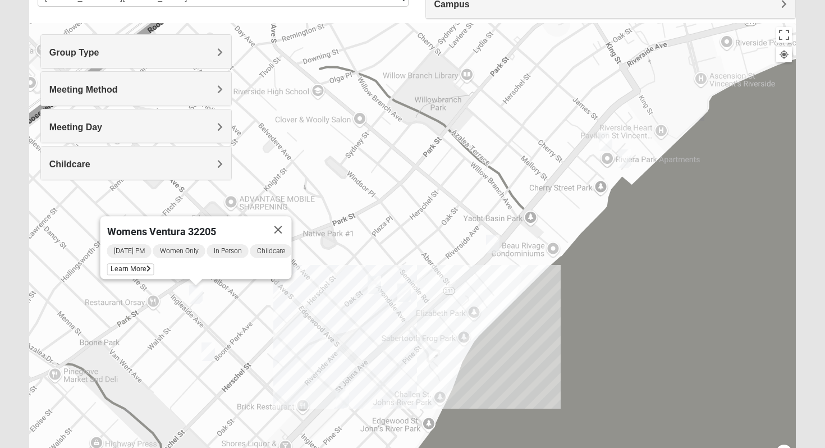
click at [346, 394] on img "Womens Elksnis 32205" at bounding box center [342, 399] width 13 height 19
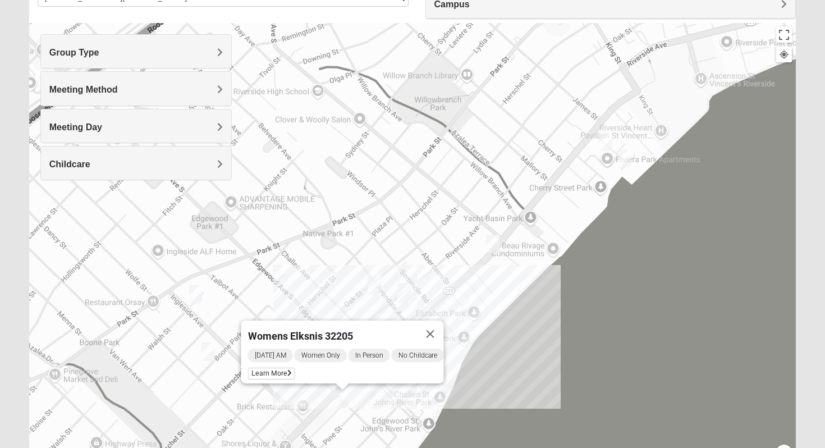
click at [346, 395] on img "Womens Elksnis 32205" at bounding box center [342, 399] width 13 height 19
click at [440, 328] on button "Close" at bounding box center [430, 334] width 27 height 27
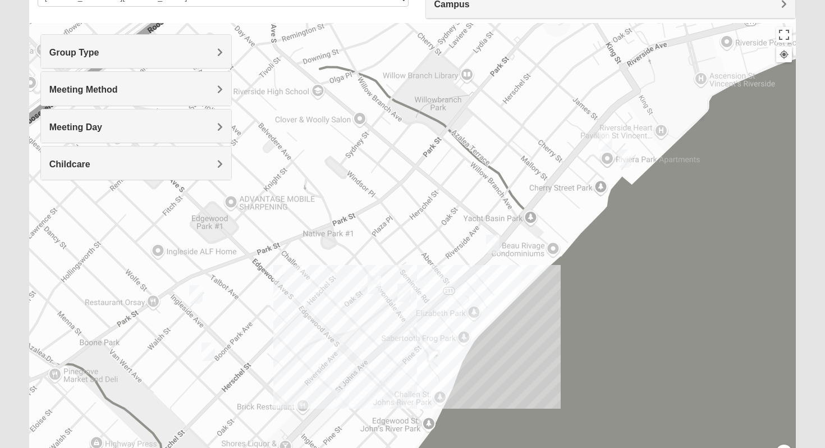
click at [628, 161] on img "Mixed Holleman 32205" at bounding box center [624, 158] width 13 height 19
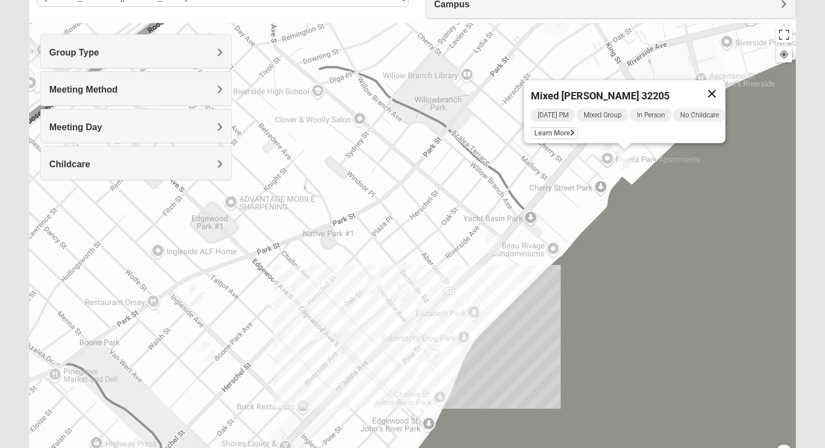
click at [717, 83] on button "Close" at bounding box center [712, 93] width 27 height 27
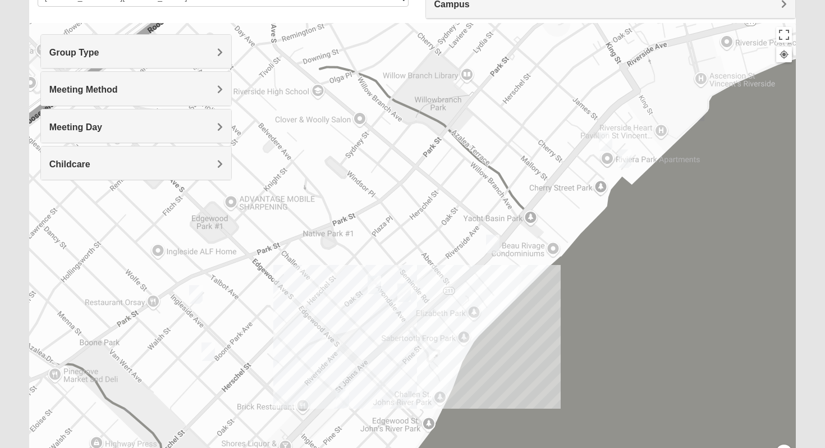
click at [608, 139] on img "Womens VanCuren 32205" at bounding box center [605, 141] width 13 height 19
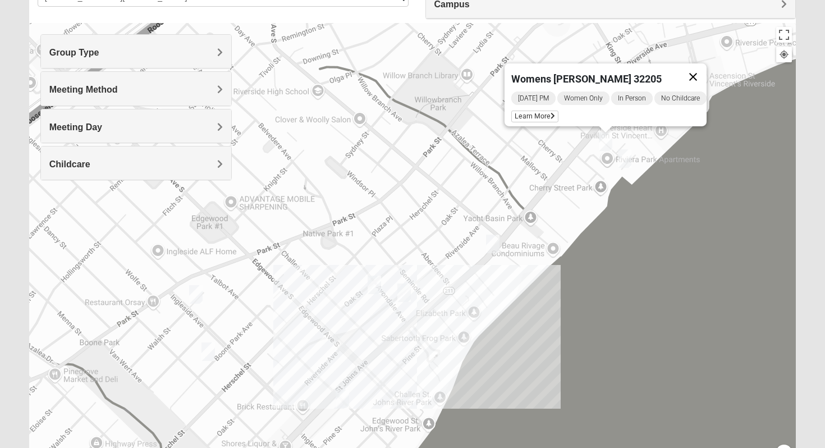
click at [698, 70] on button "Close" at bounding box center [693, 76] width 27 height 27
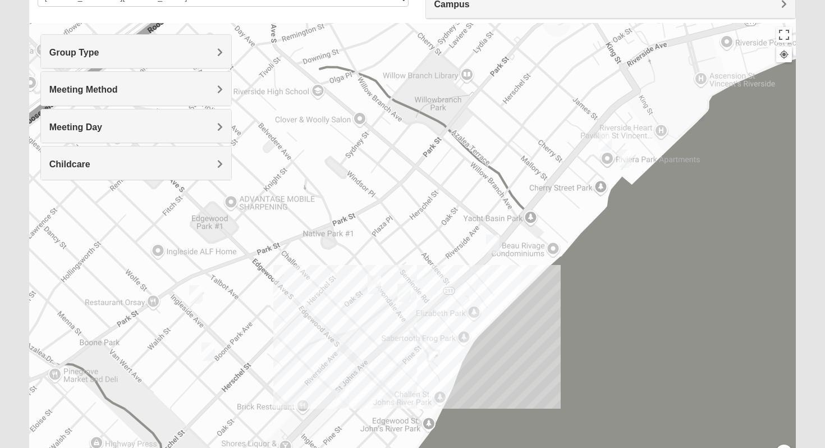
click at [497, 236] on img "Womens Hughes 32205" at bounding box center [492, 244] width 13 height 19
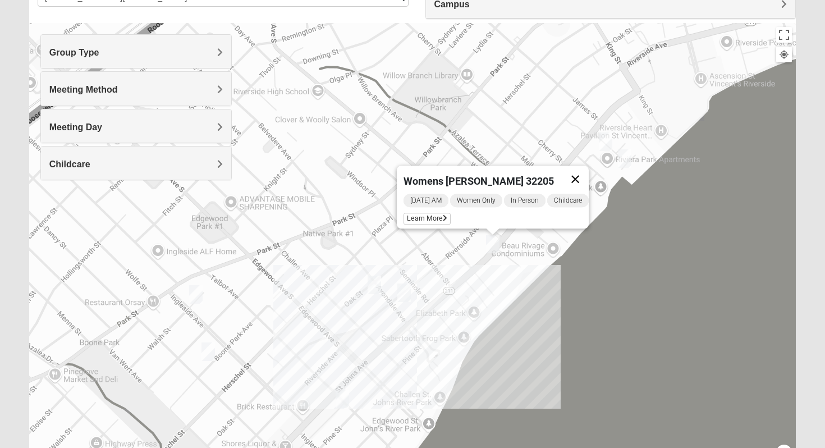
click at [580, 168] on button "Close" at bounding box center [575, 179] width 27 height 27
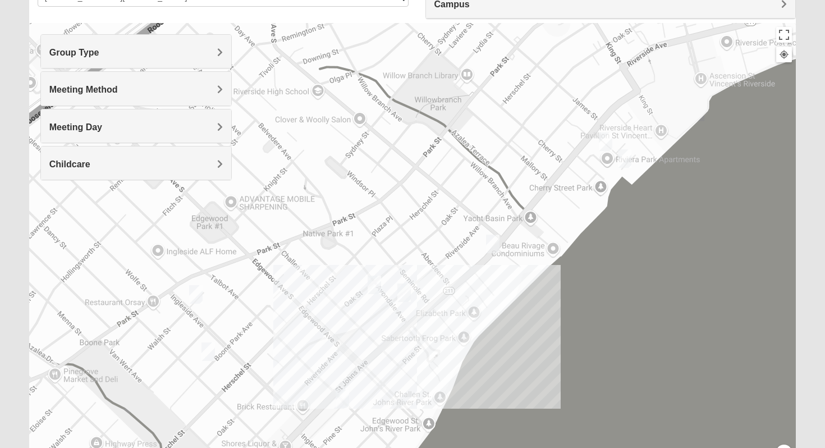
click at [379, 287] on img "Womens Puckett 32205" at bounding box center [374, 285] width 13 height 19
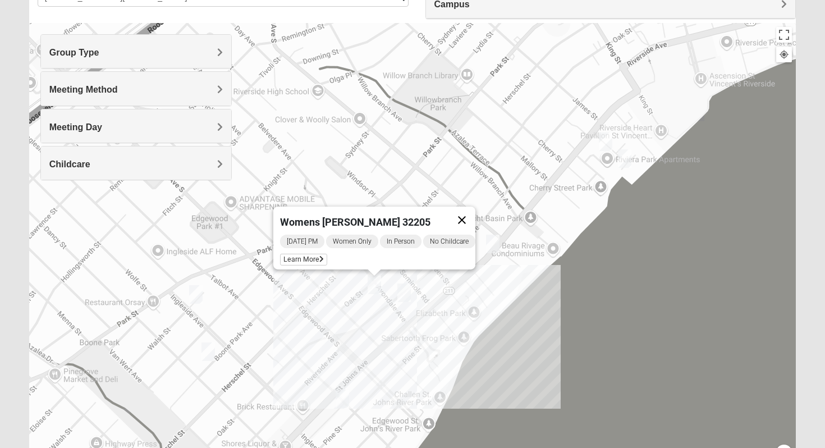
click at [469, 211] on button "Close" at bounding box center [462, 220] width 27 height 27
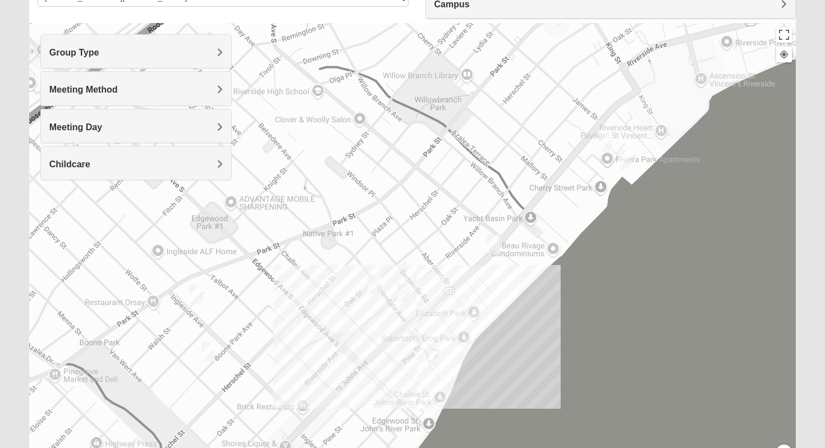
click at [199, 291] on img "Womens Ventura 32205" at bounding box center [195, 294] width 13 height 19
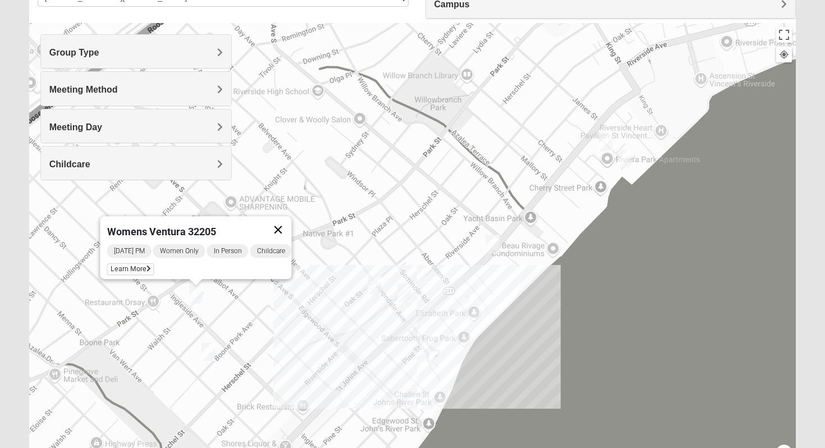
click at [291, 222] on button "Close" at bounding box center [278, 229] width 27 height 27
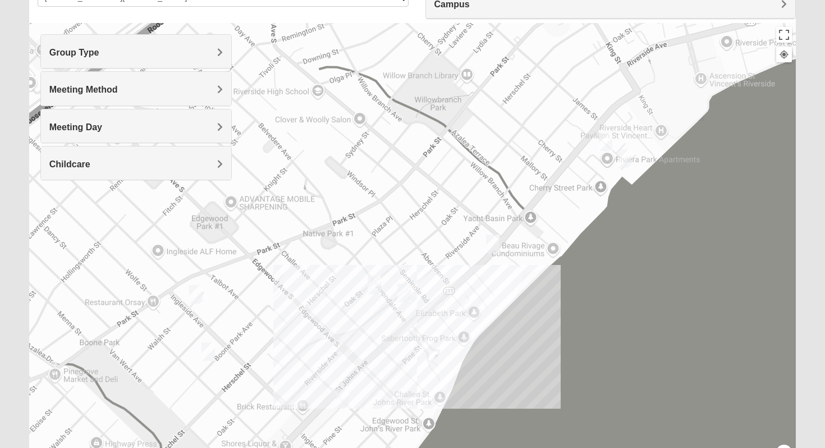
click at [340, 403] on img "Womens Elksnis 32205" at bounding box center [342, 399] width 13 height 19
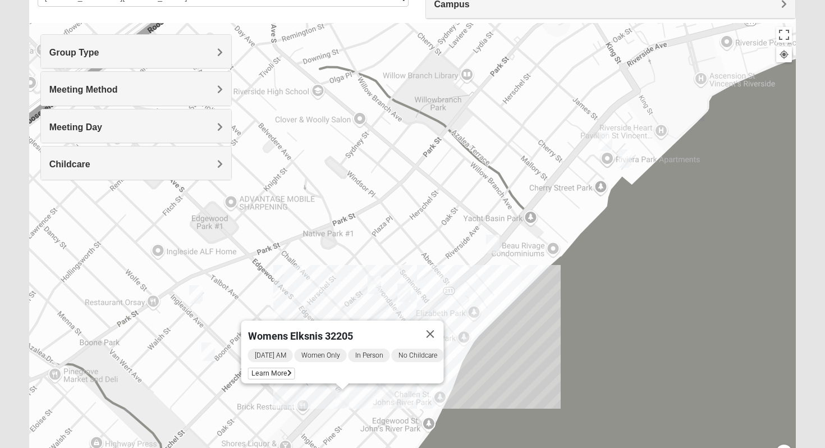
click at [341, 403] on img "Womens Elksnis 32205" at bounding box center [342, 399] width 13 height 19
click at [436, 330] on button "Close" at bounding box center [430, 334] width 27 height 27
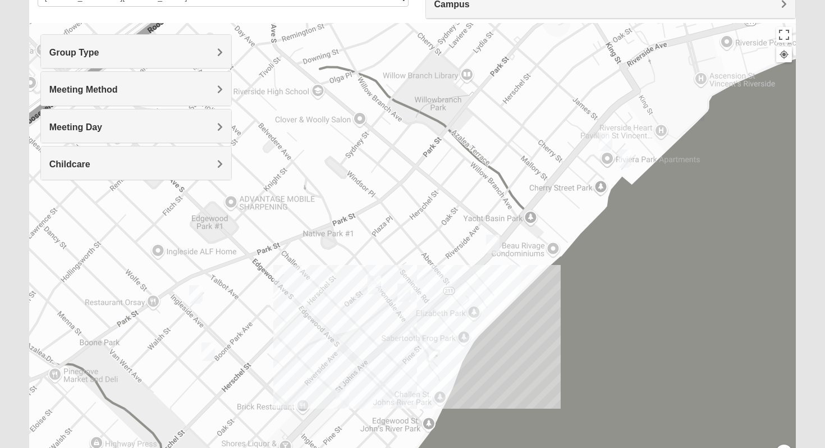
click at [627, 157] on img "Mixed Holleman 32205" at bounding box center [624, 158] width 13 height 19
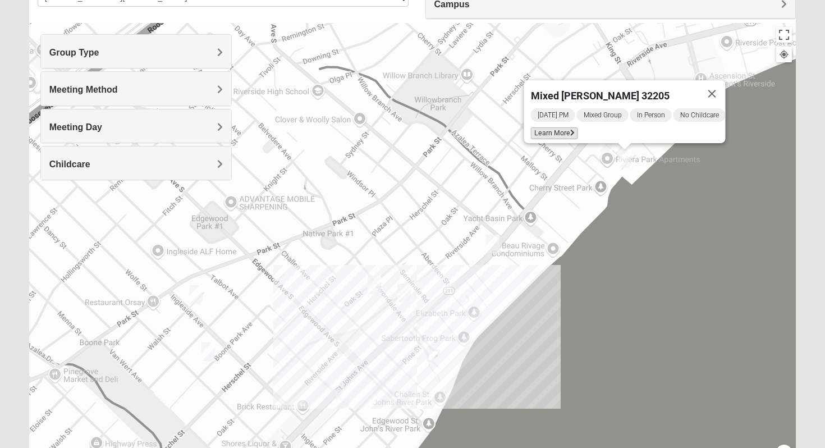
click at [565, 127] on span "Learn More" at bounding box center [554, 133] width 47 height 12
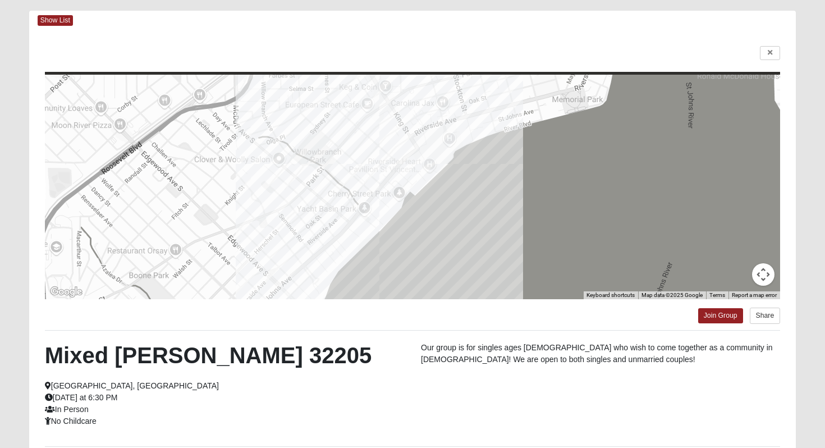
scroll to position [47, 0]
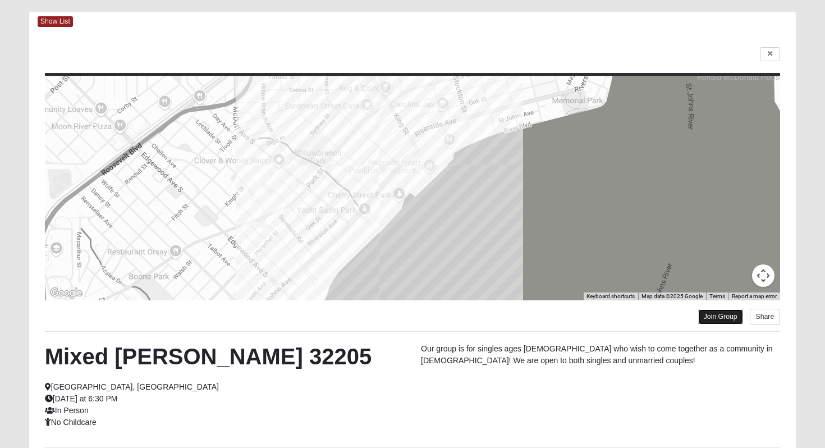
click at [724, 313] on link "Join Group" at bounding box center [720, 316] width 45 height 15
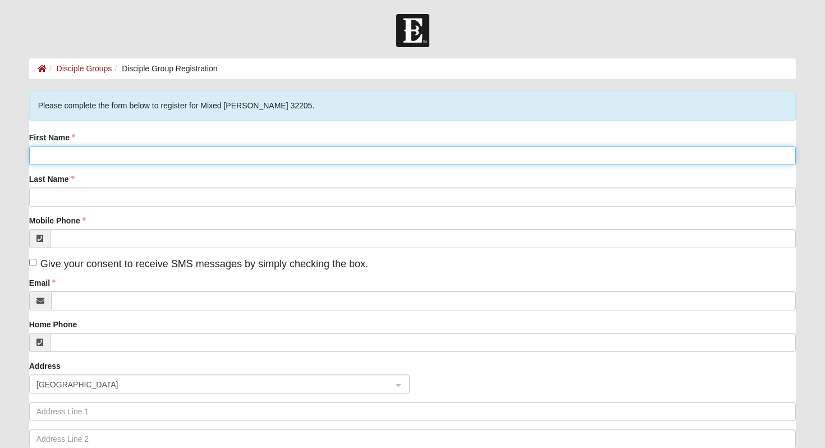
click at [88, 149] on input "First Name" at bounding box center [412, 155] width 767 height 19
type input "[PERSON_NAME]"
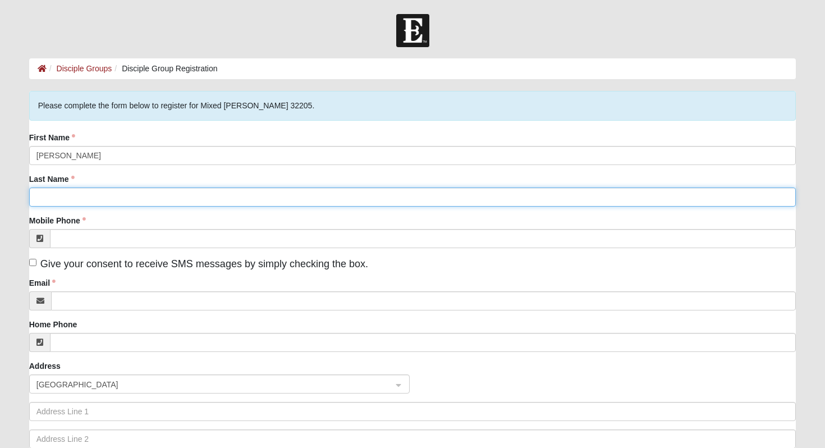
type input "[PERSON_NAME]"
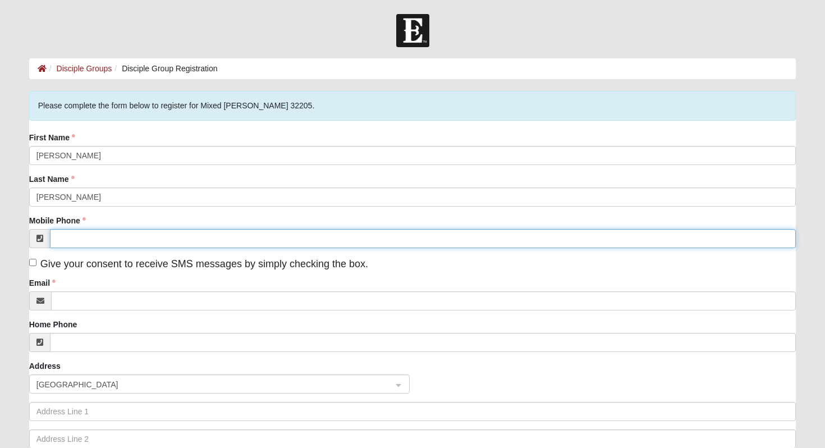
type input "[PHONE_NUMBER]"
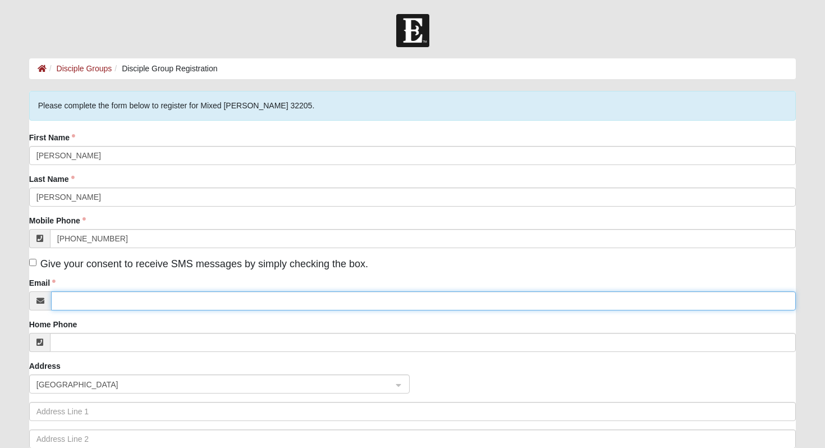
type input "[EMAIL_ADDRESS][DOMAIN_NAME]"
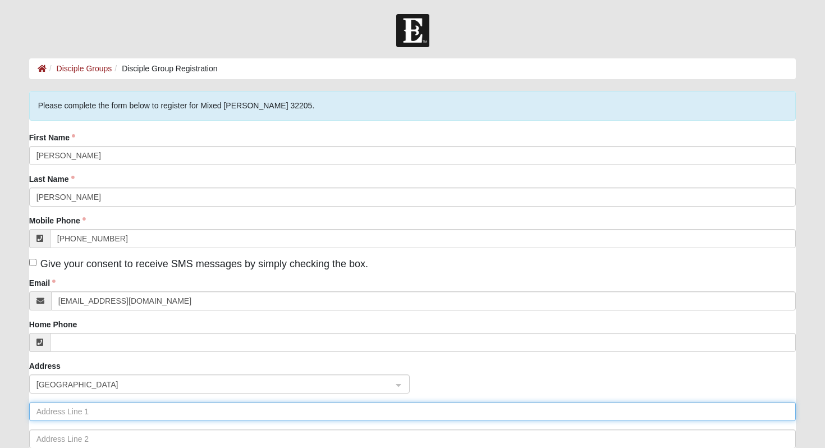
type input "[STREET_ADDRESS][PERSON_NAME]"
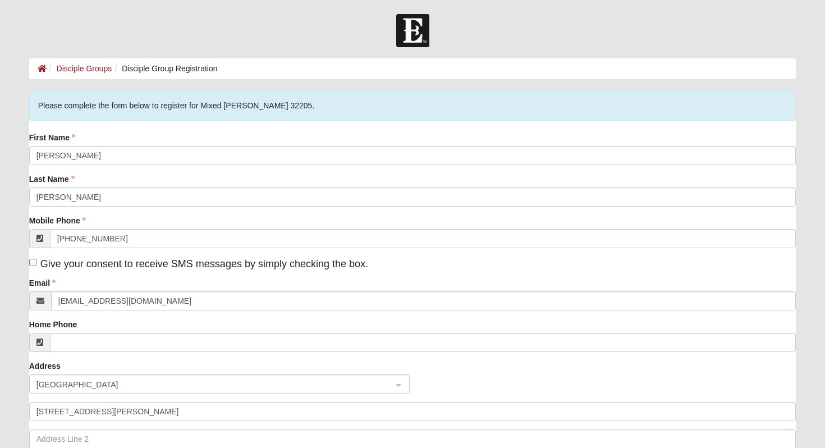
type input "[GEOGRAPHIC_DATA]"
type input "32210"
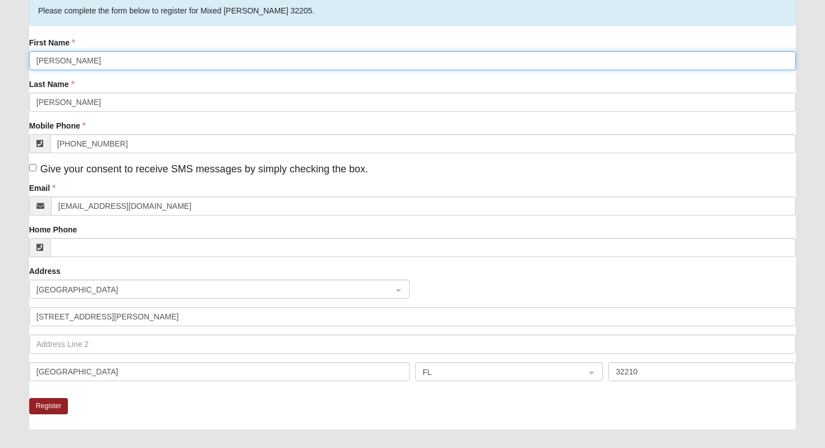
scroll to position [96, 0]
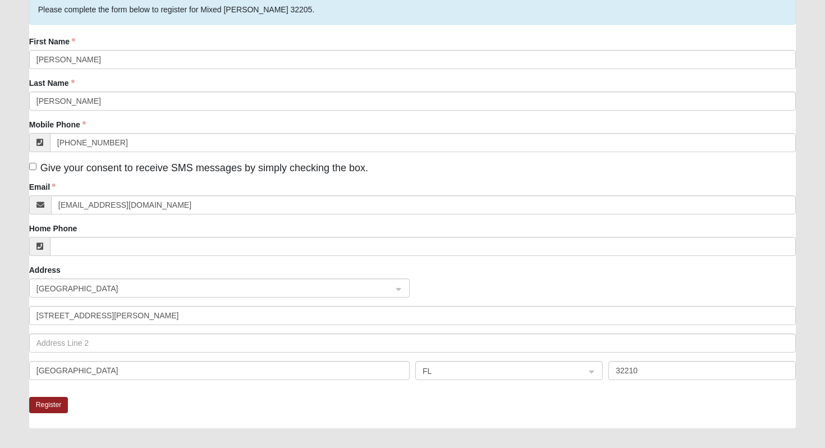
click at [202, 172] on span "Give your consent to receive SMS messages by simply checking the box." at bounding box center [204, 167] width 328 height 11
click at [36, 170] on input "Give your consent to receive SMS messages by simply checking the box." at bounding box center [32, 166] width 7 height 7
checkbox input "true"
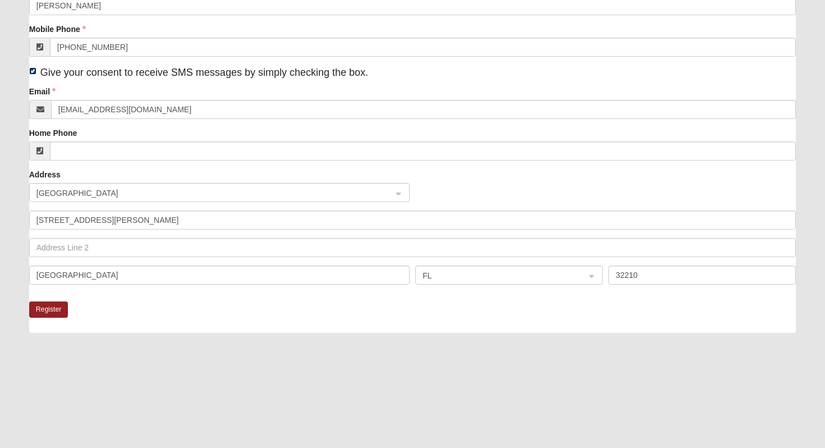
scroll to position [230, 0]
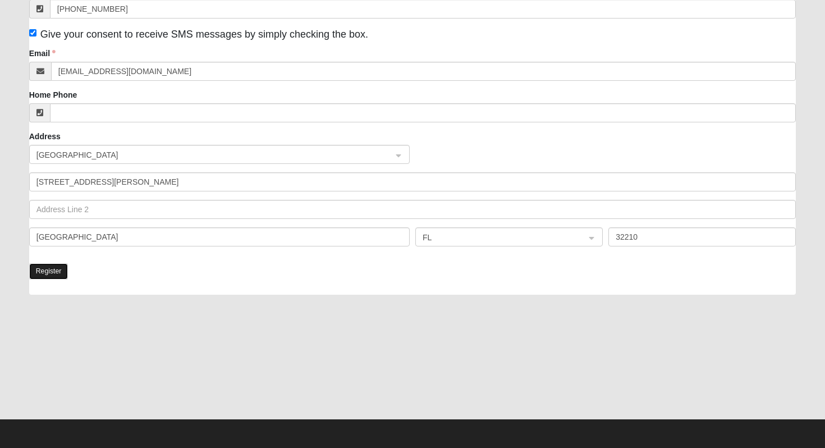
click at [52, 273] on button "Register" at bounding box center [48, 271] width 39 height 16
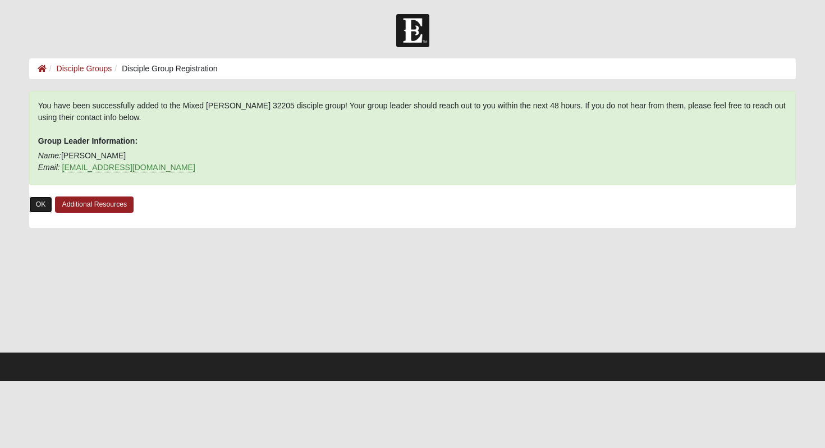
click at [44, 207] on link "OK" at bounding box center [41, 204] width 24 height 16
